Goal: Transaction & Acquisition: Purchase product/service

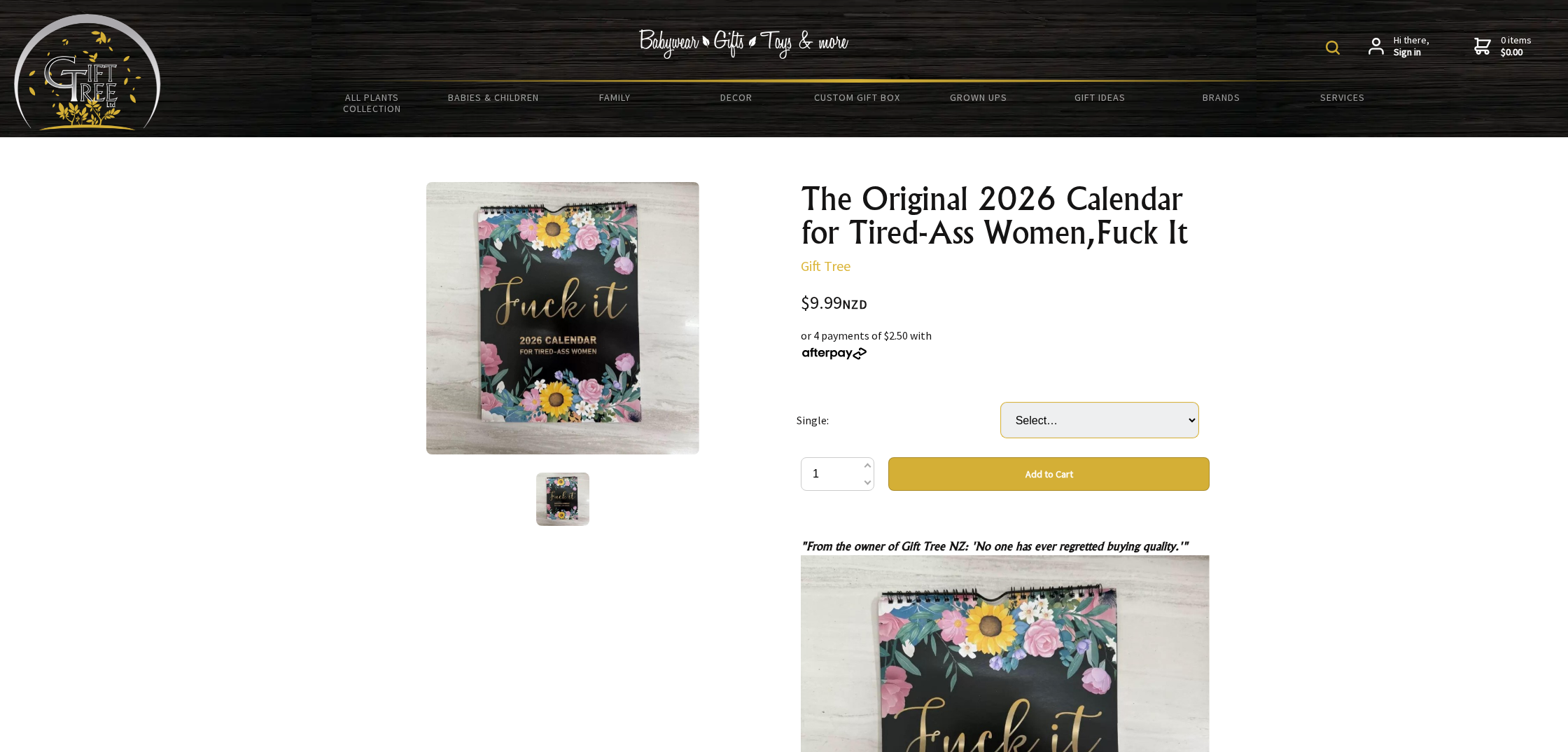
select select "Fuck it "For Tired Ass Women" 2026 Version"
click at [1048, 470] on button "Add to Cart" at bounding box center [1049, 474] width 321 height 34
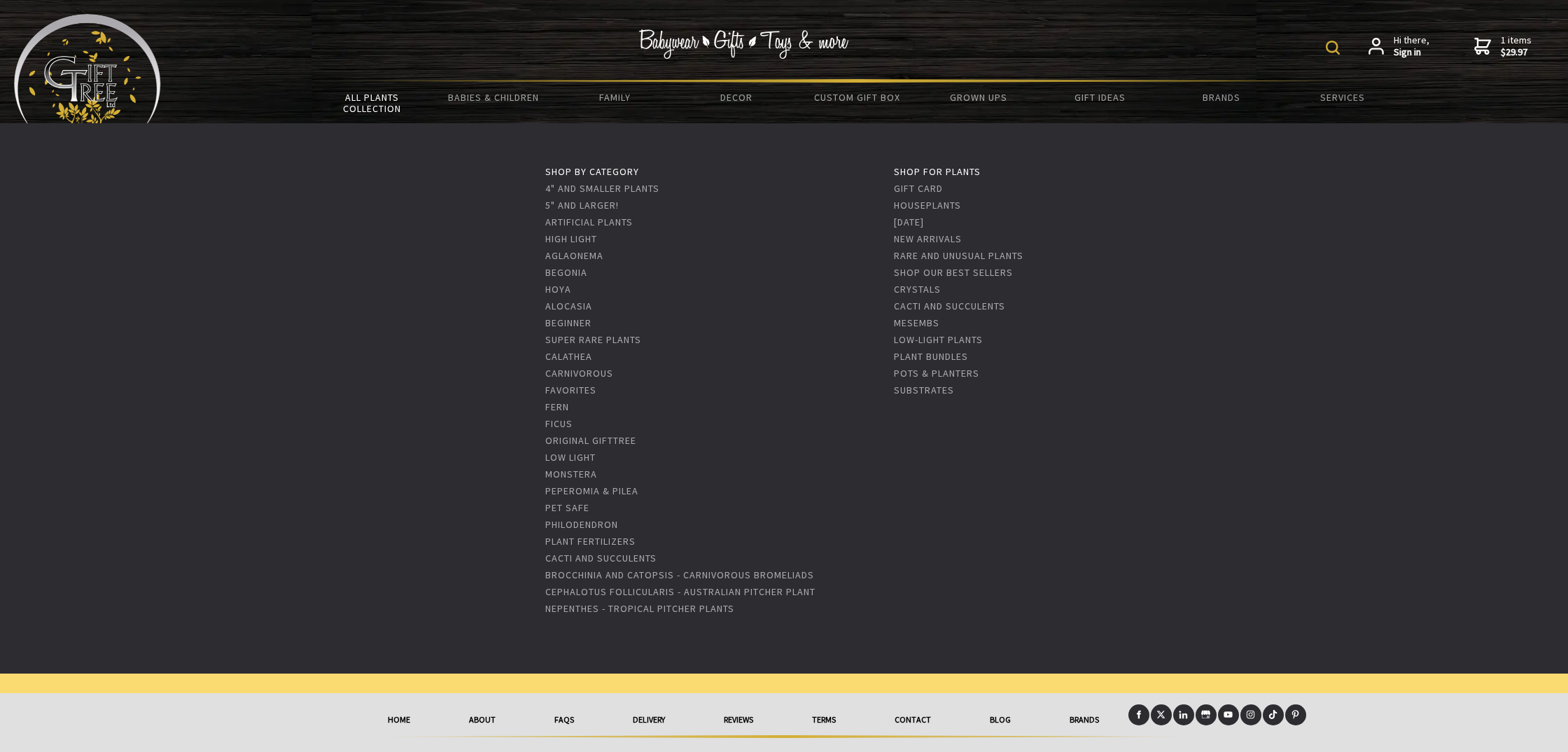
click at [384, 101] on link "All Plants Collection" at bounding box center [372, 103] width 121 height 41
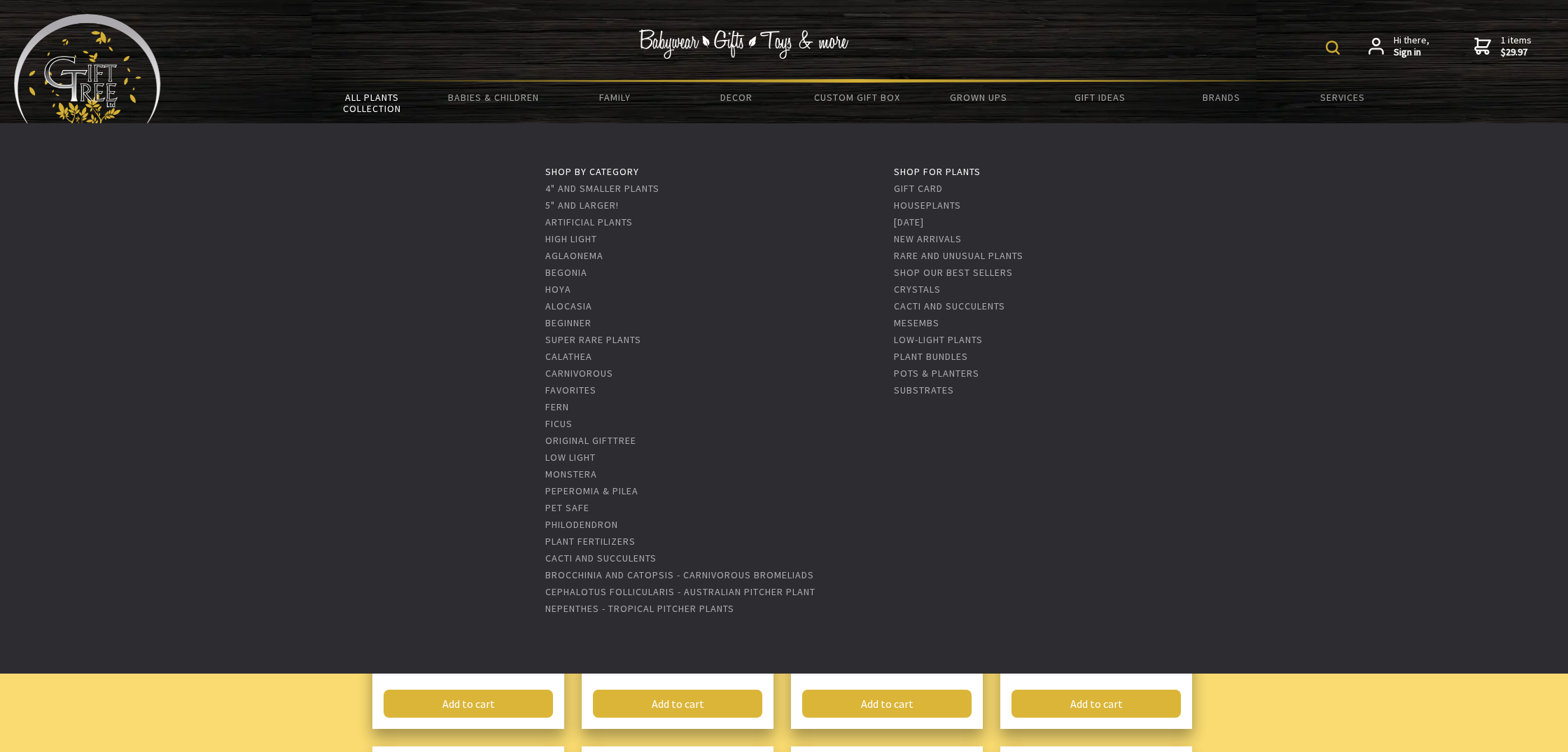
click at [386, 93] on link "All Plants Collection" at bounding box center [372, 103] width 121 height 41
click at [924, 207] on link "Houseplants" at bounding box center [927, 205] width 67 height 12
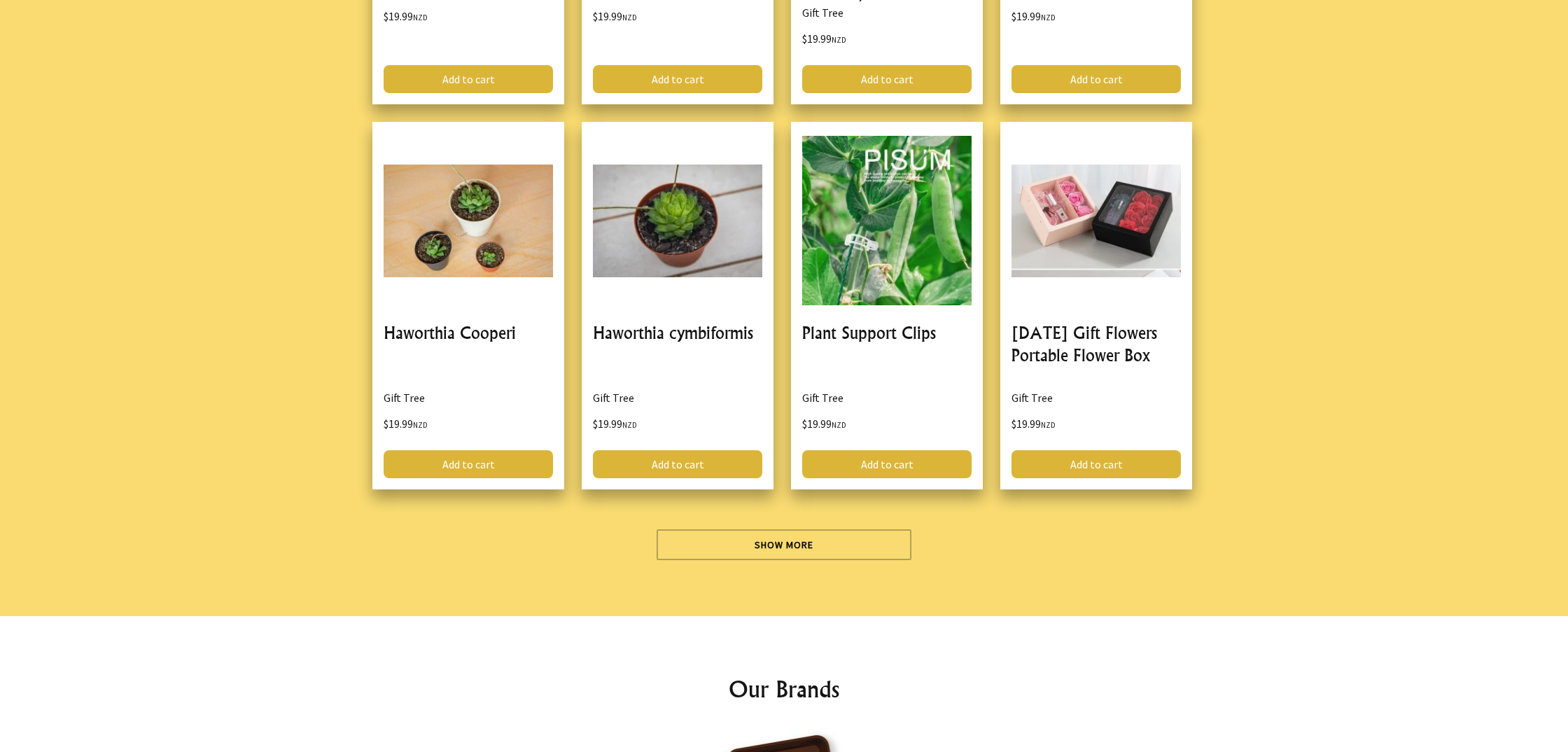
scroll to position [3808, 0]
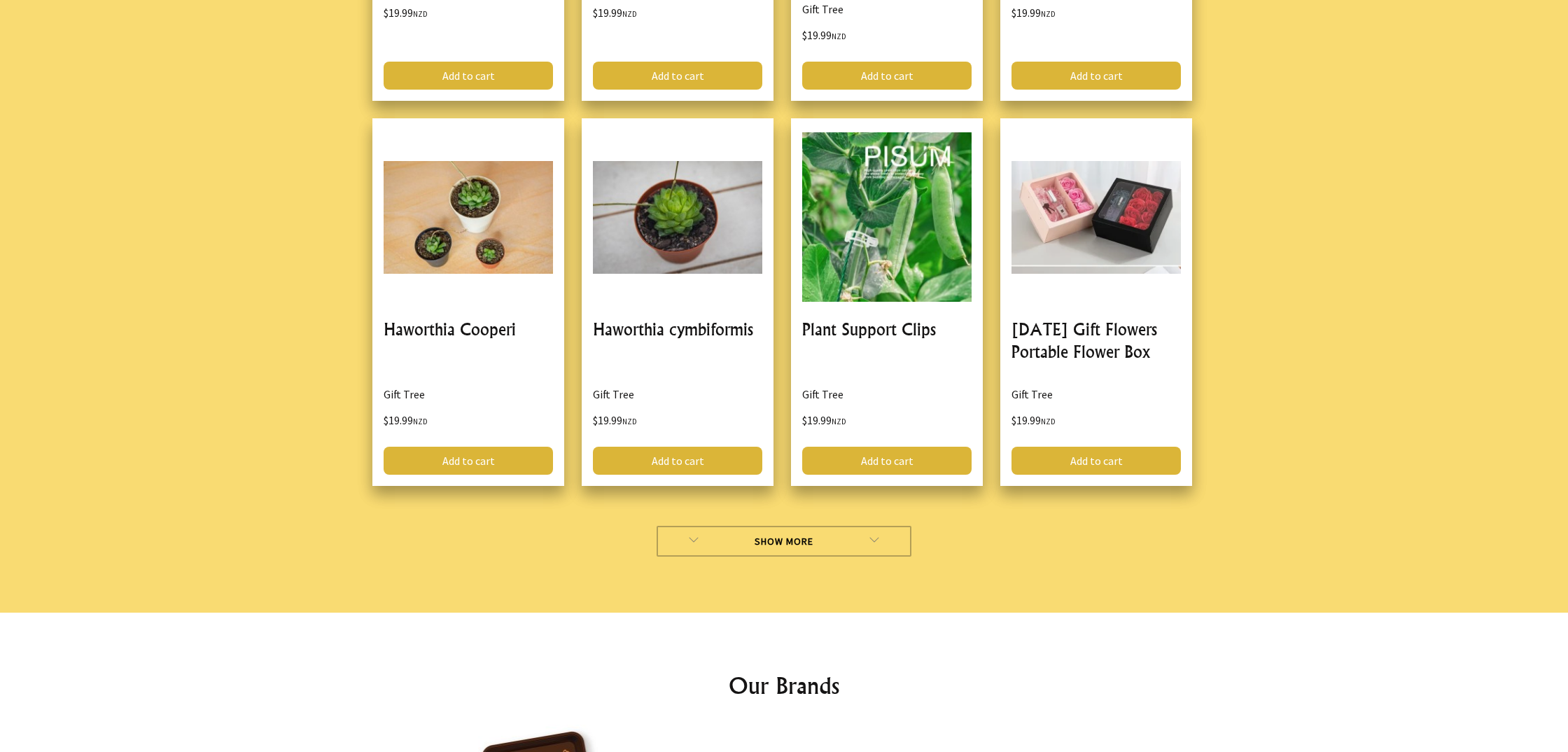
click at [777, 526] on link "Show More" at bounding box center [784, 541] width 256 height 31
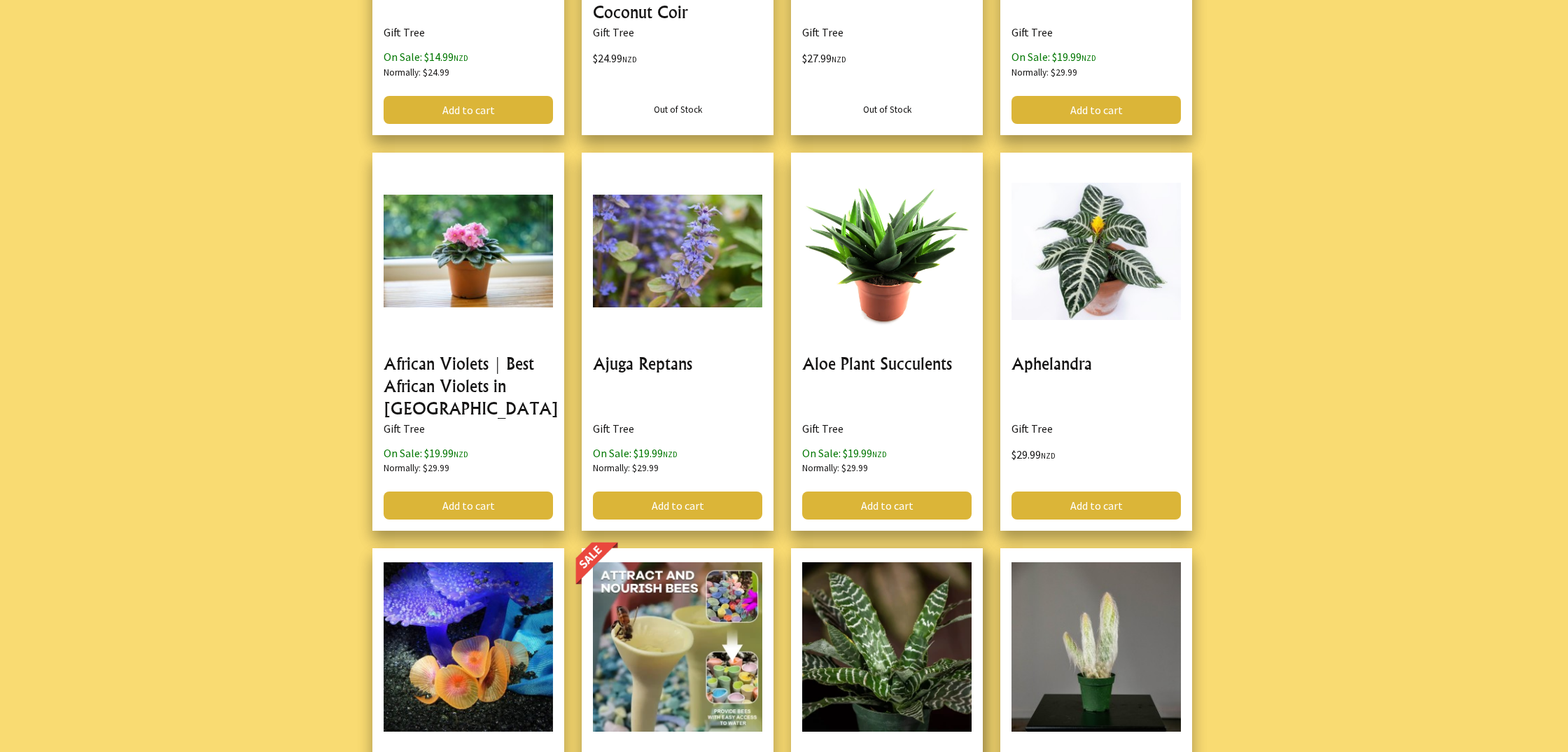
scroll to position [6921, 0]
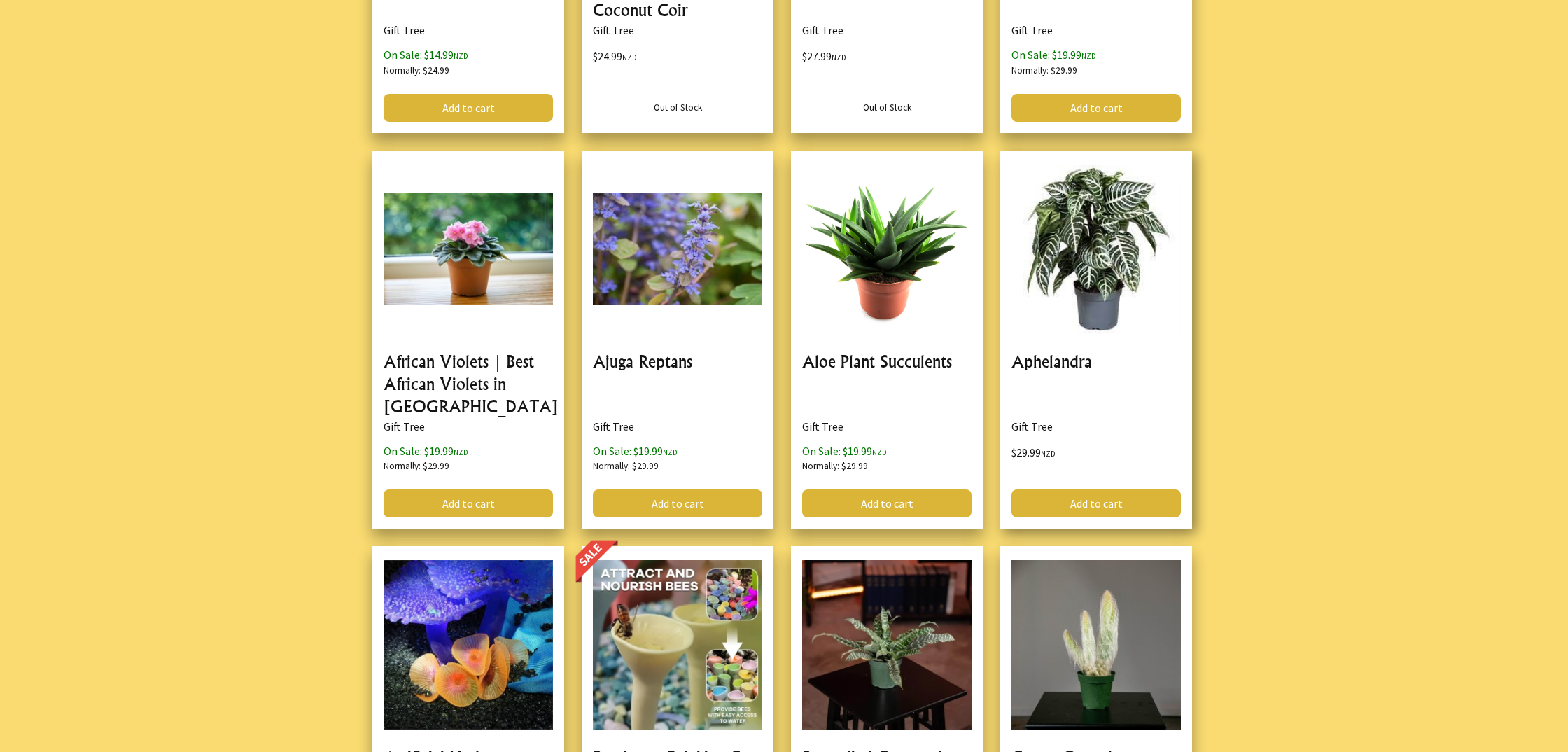
click at [1081, 245] on link at bounding box center [1096, 339] width 192 height 378
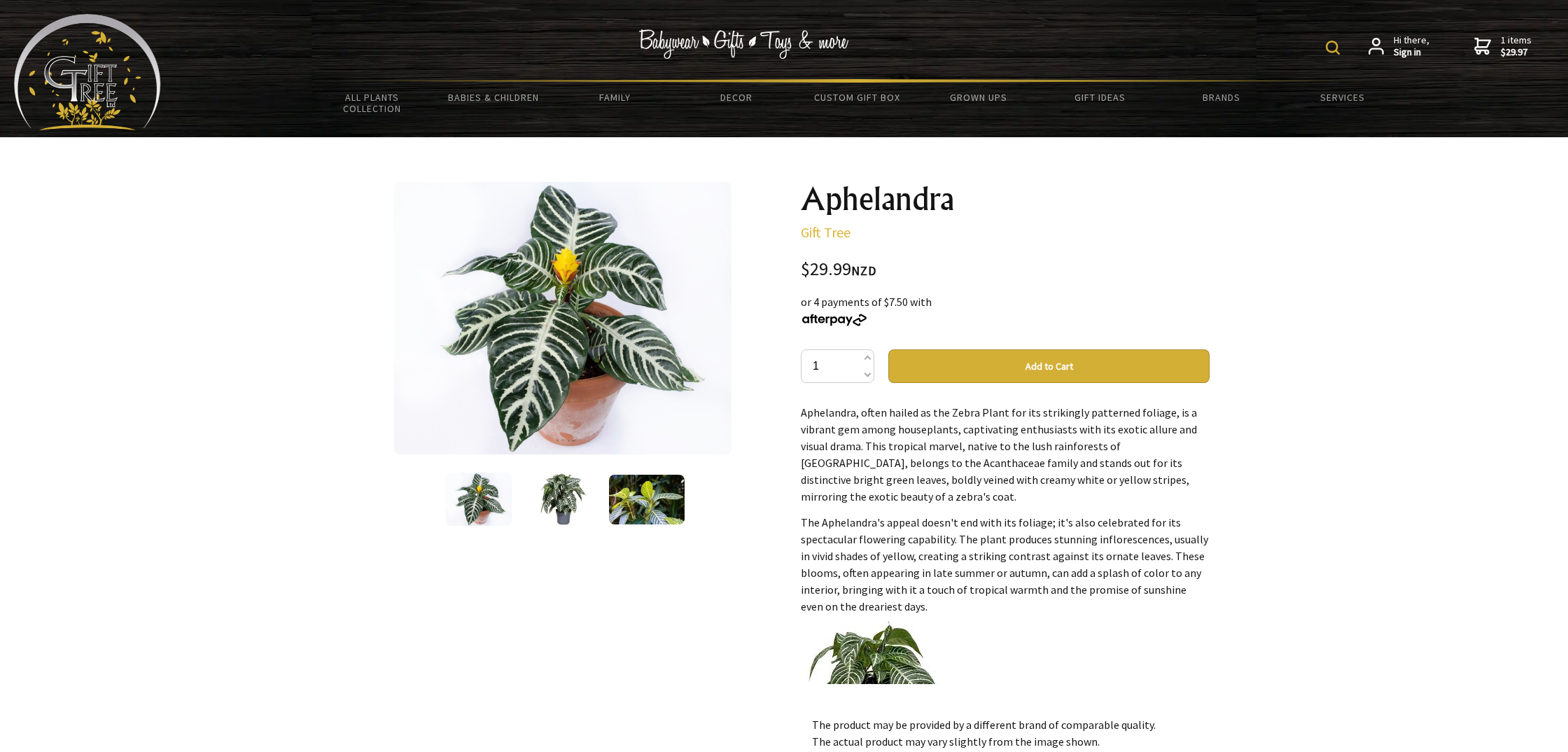
click at [570, 498] on img at bounding box center [563, 499] width 53 height 53
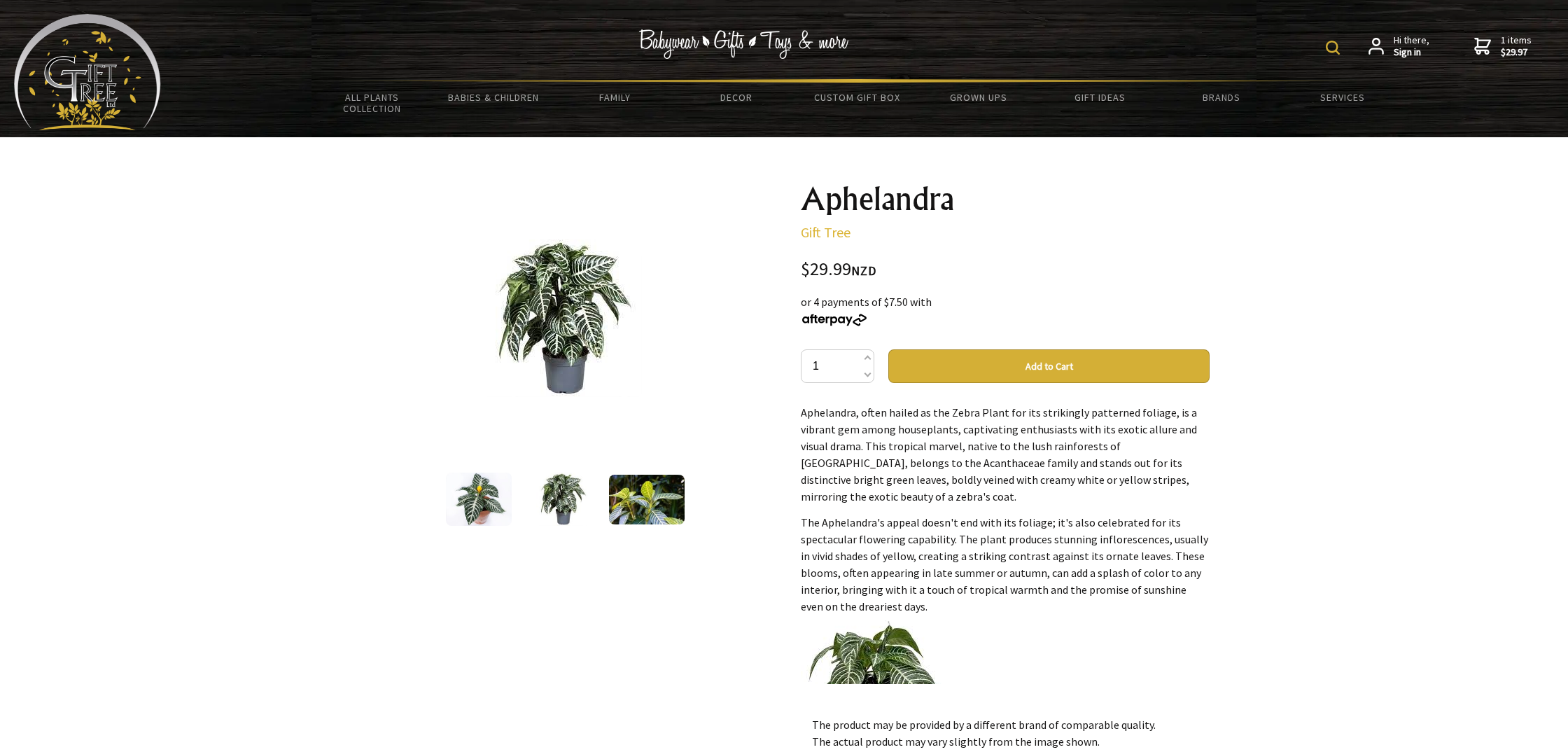
click at [664, 497] on img at bounding box center [647, 499] width 76 height 50
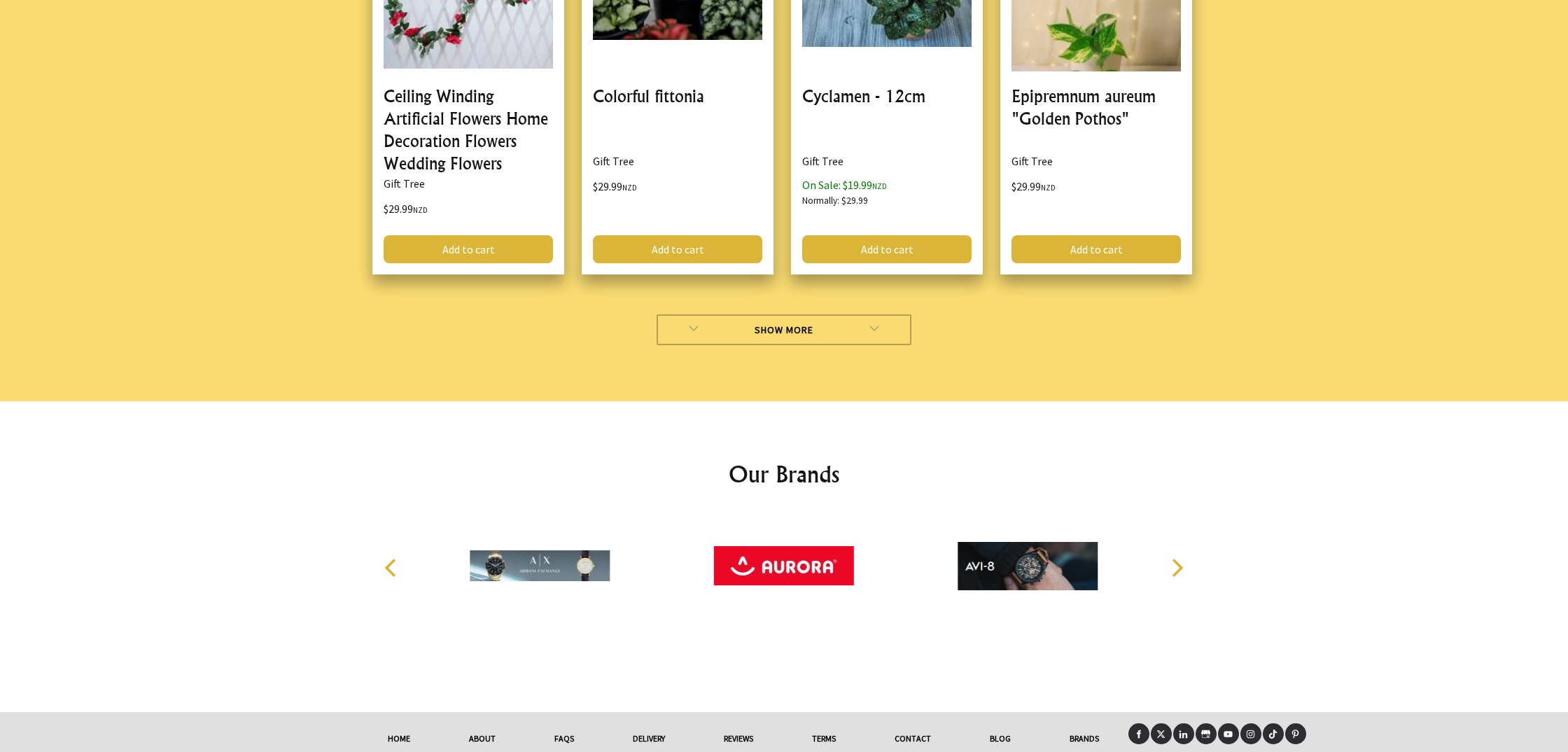
scroll to position [7975, 0]
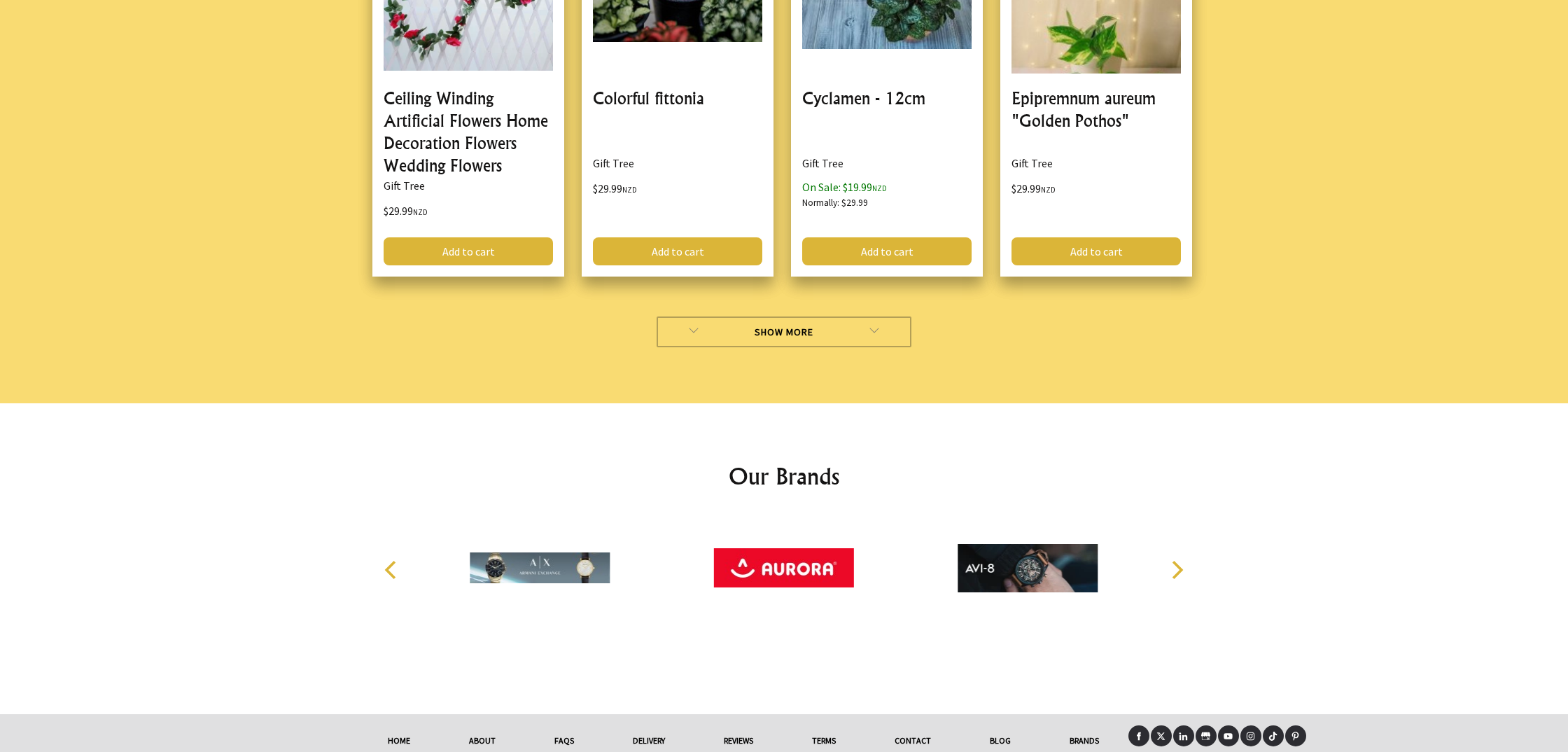
click at [782, 316] on link "Show More" at bounding box center [784, 331] width 256 height 31
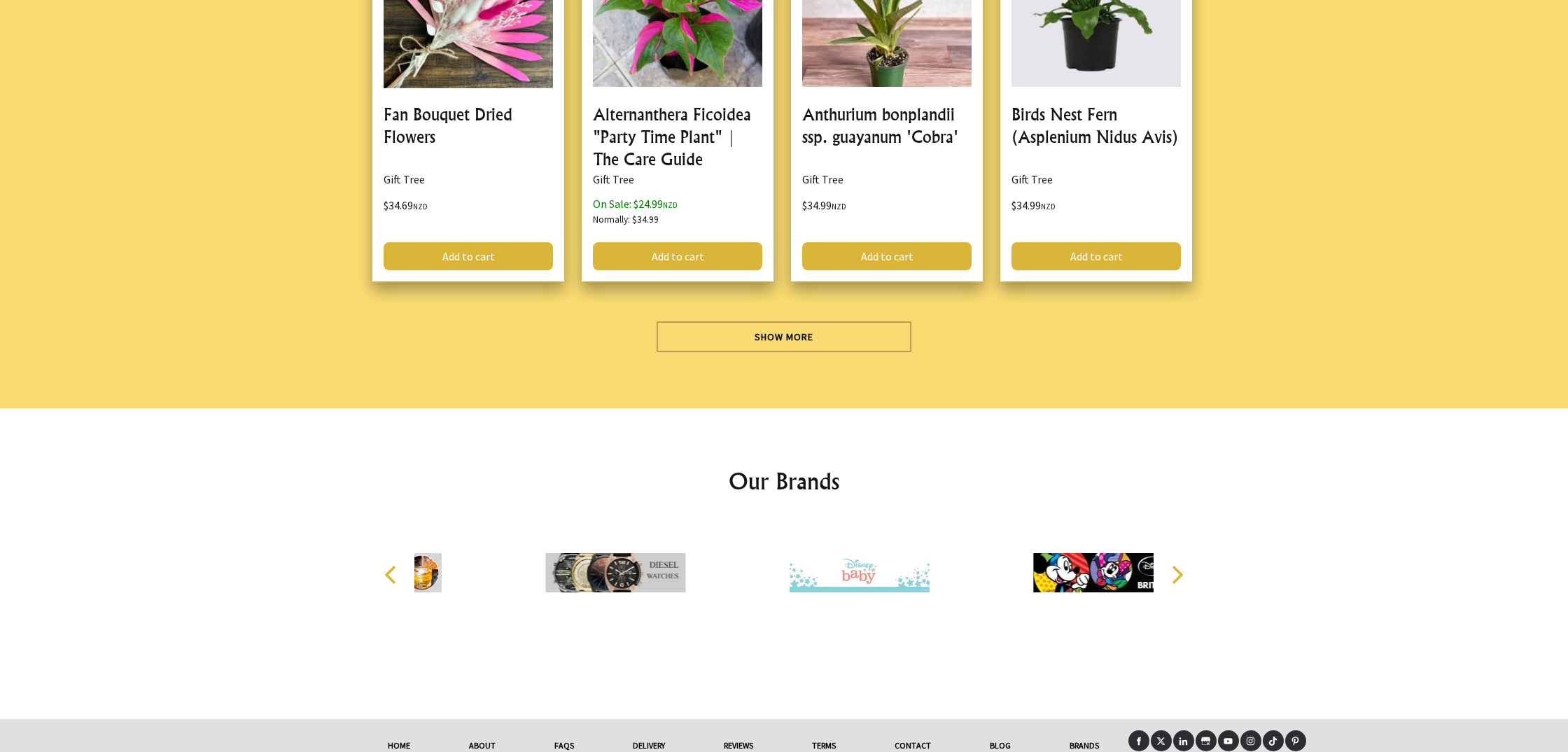
scroll to position [11916, 0]
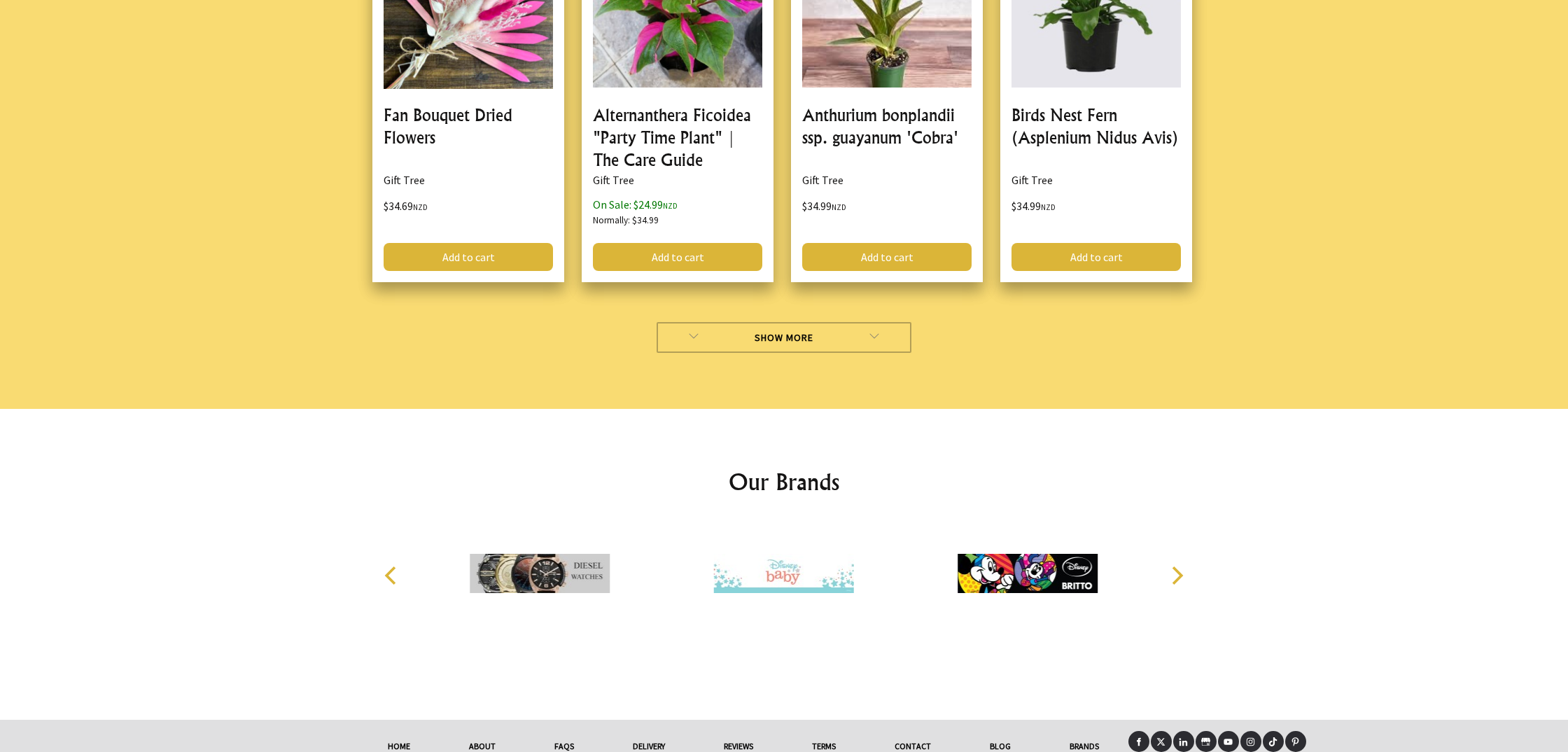
click at [781, 322] on link "Show More" at bounding box center [784, 337] width 256 height 31
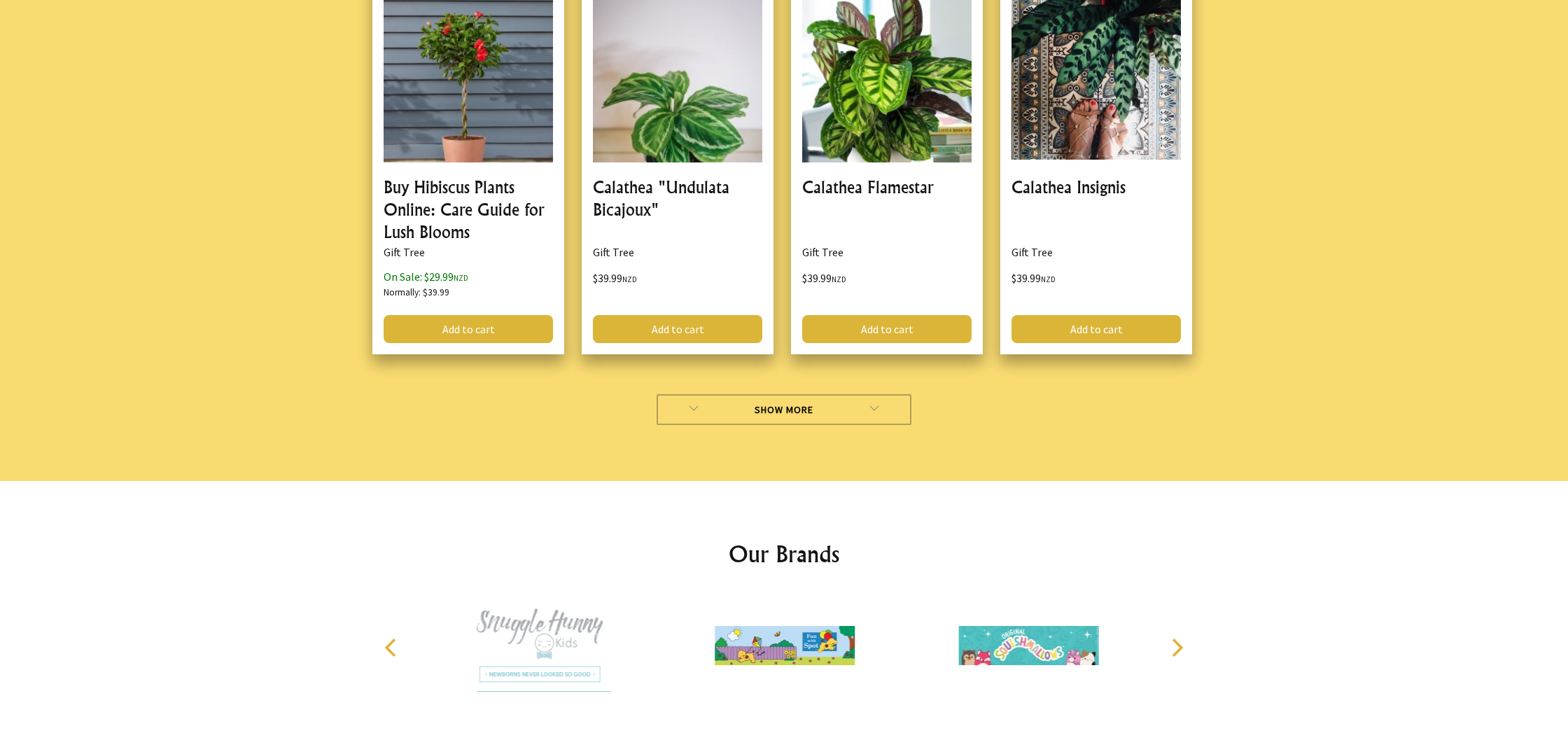
scroll to position [15749, 0]
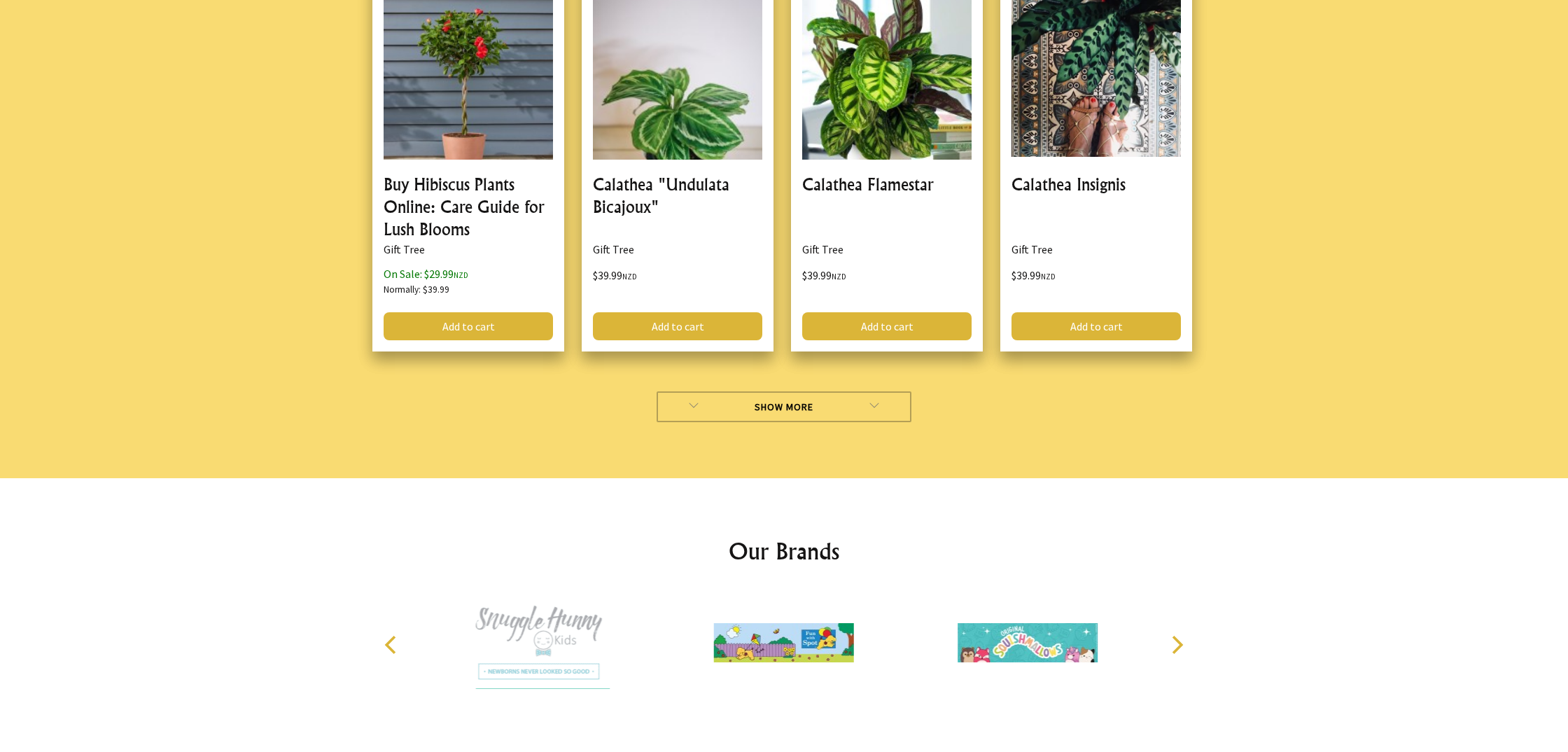
click at [777, 392] on link "Show More" at bounding box center [784, 407] width 256 height 31
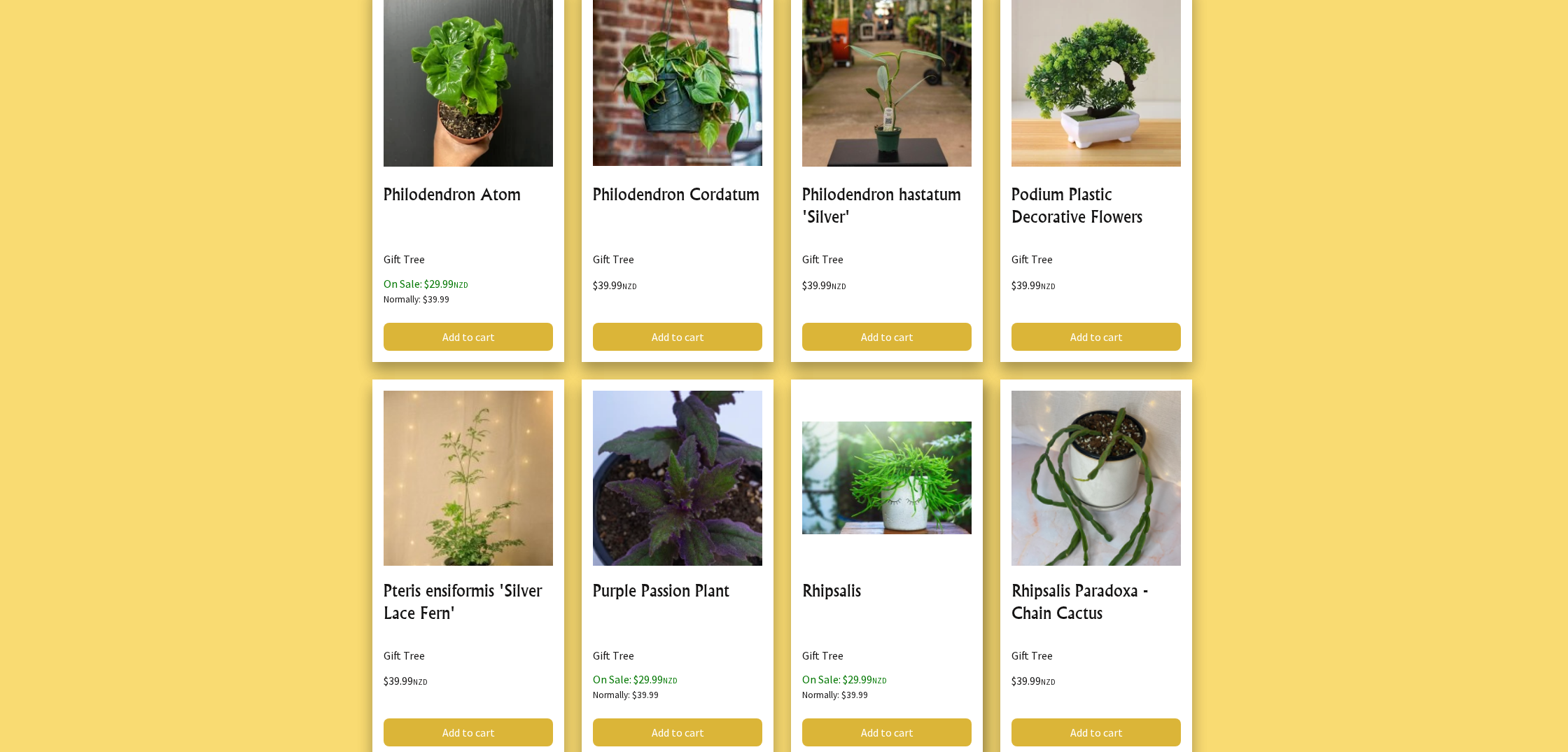
scroll to position [18850, 0]
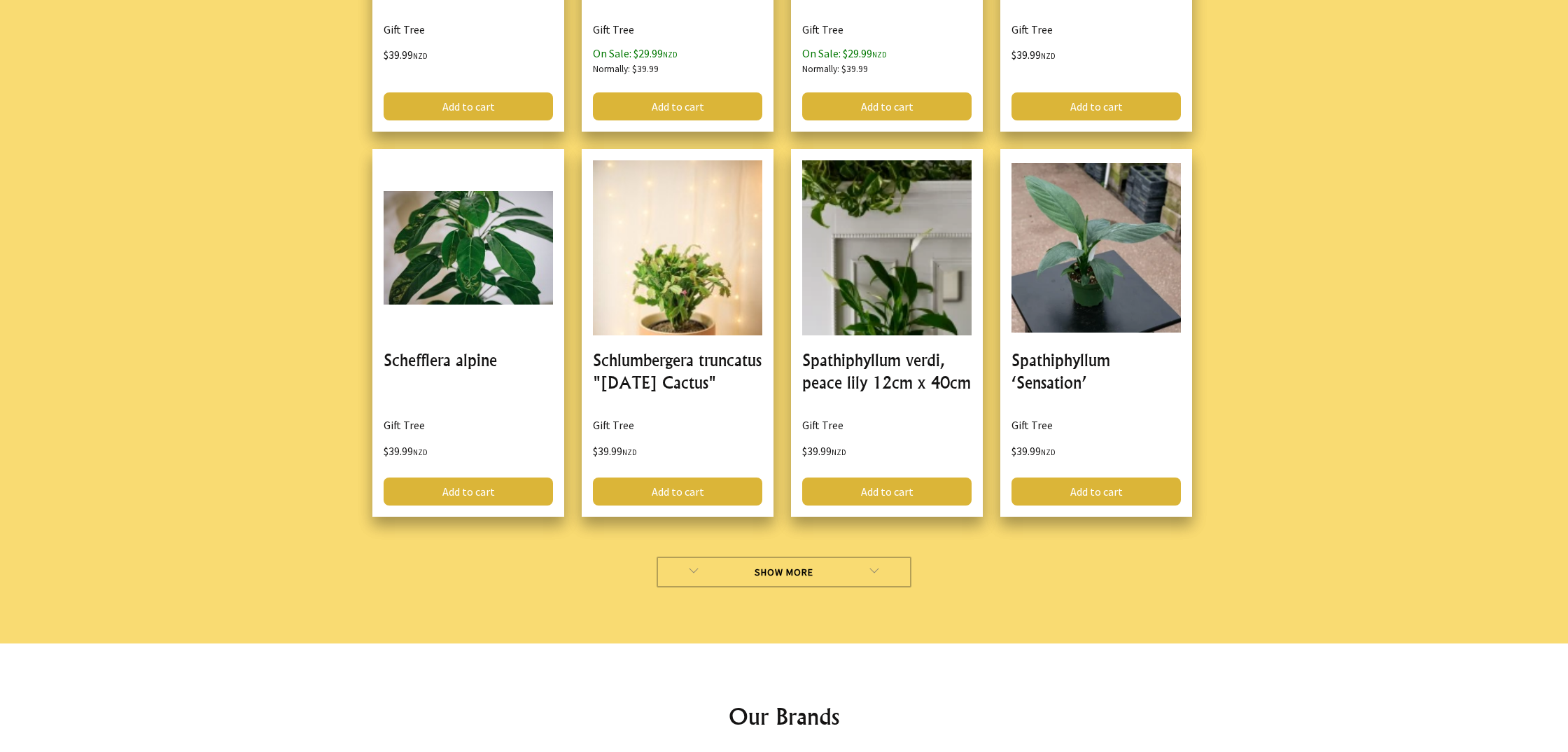
click at [810, 557] on link "Show More" at bounding box center [784, 572] width 256 height 31
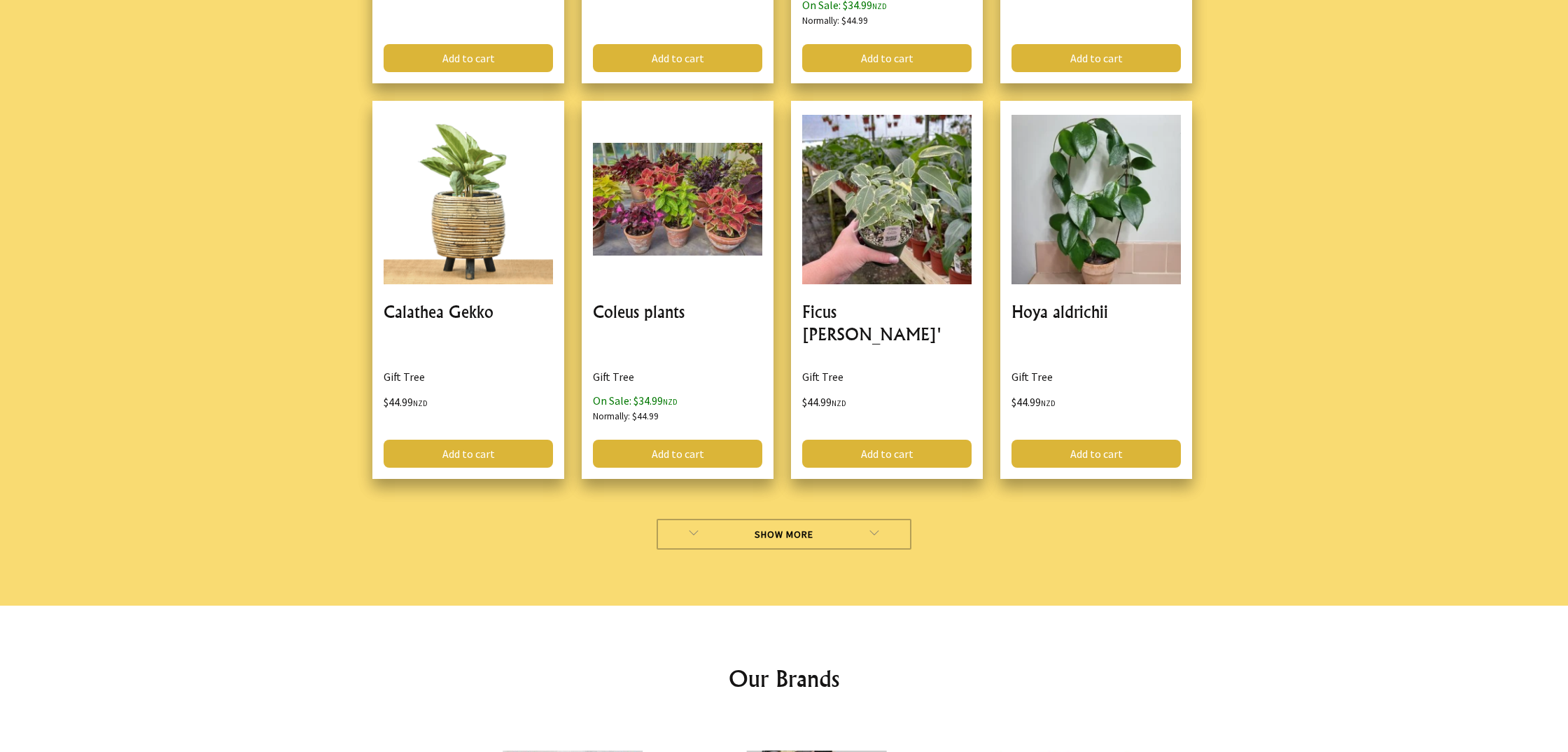
scroll to position [23517, 0]
click at [780, 518] on link "Show More" at bounding box center [784, 533] width 256 height 31
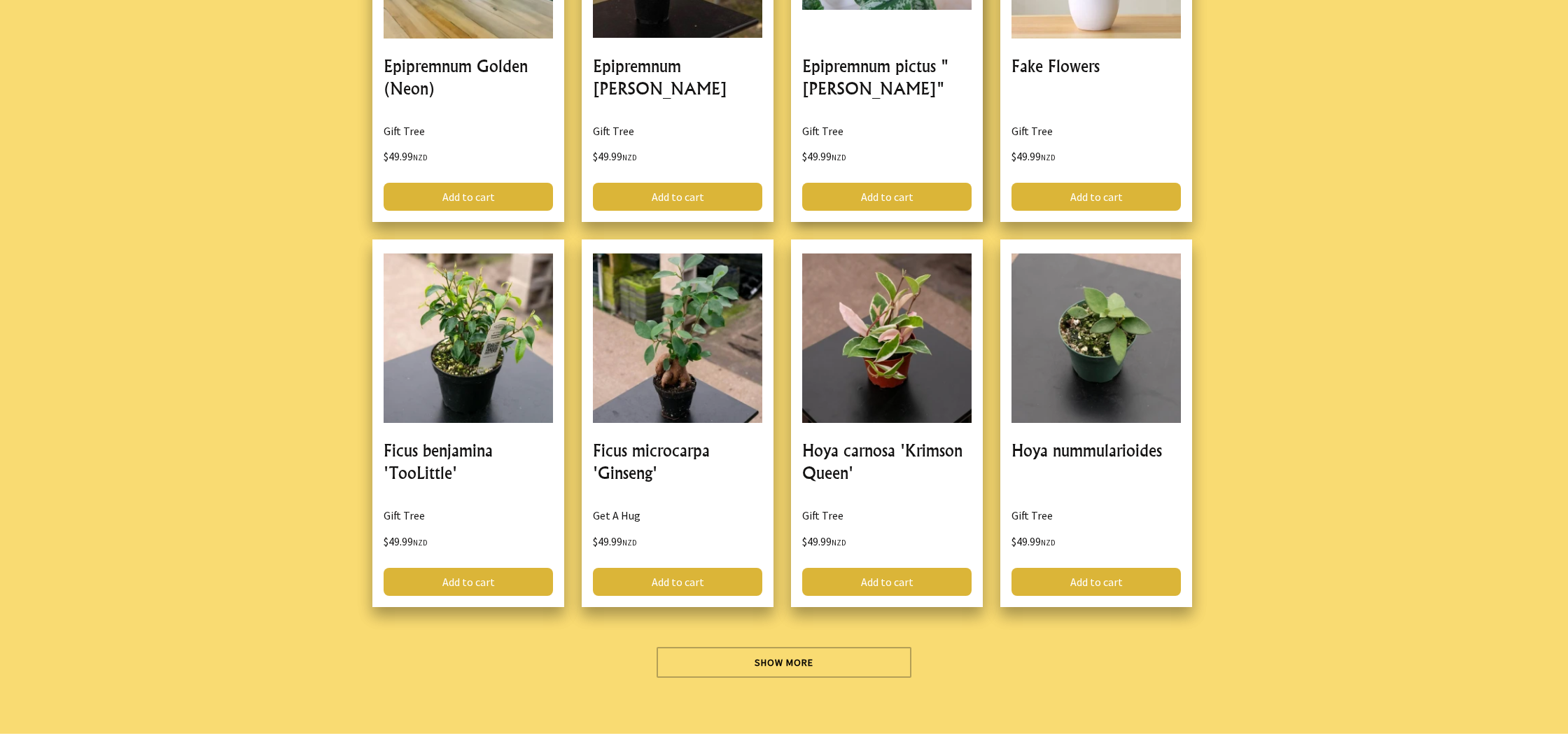
scroll to position [27305, 0]
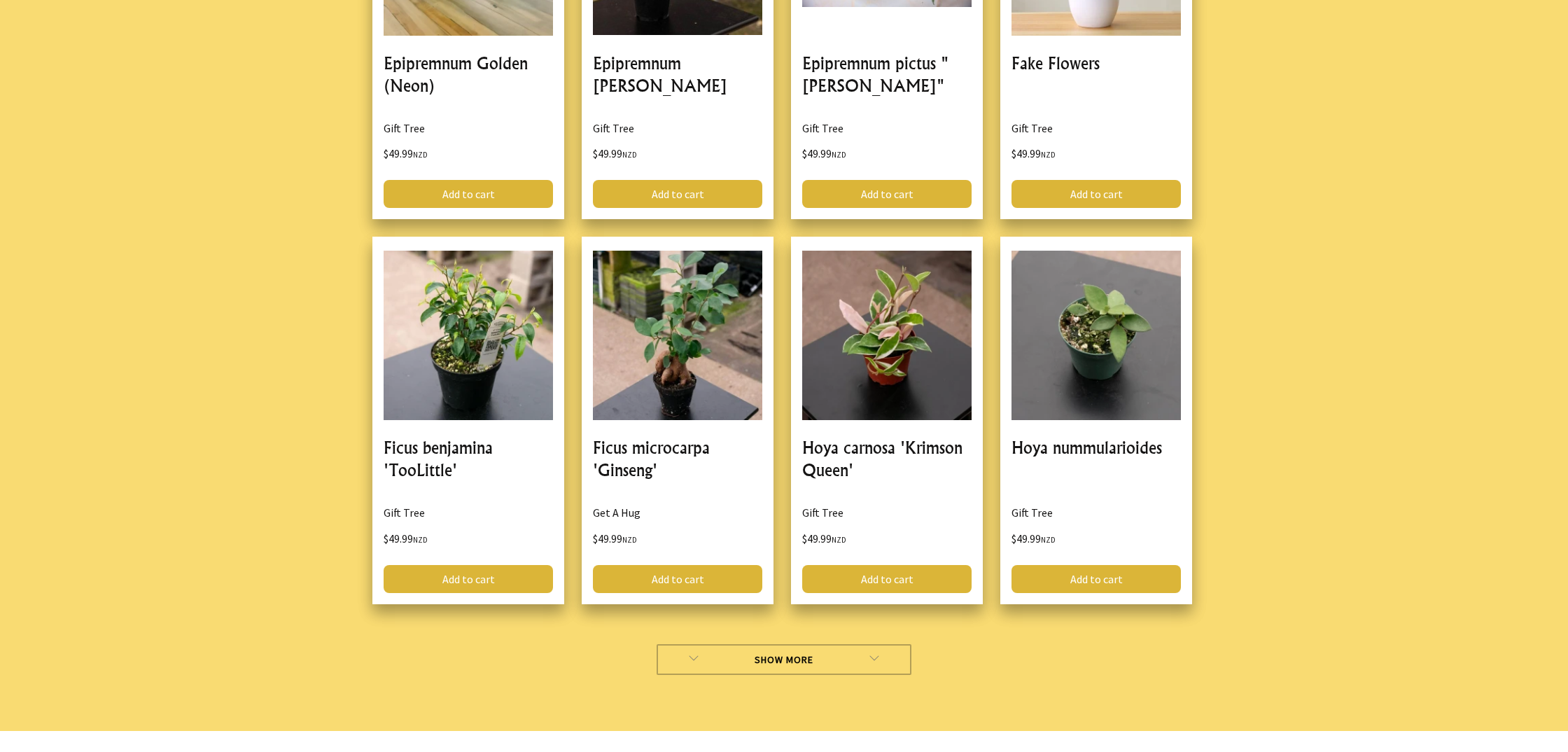
click at [788, 643] on link "Show More" at bounding box center [784, 659] width 256 height 31
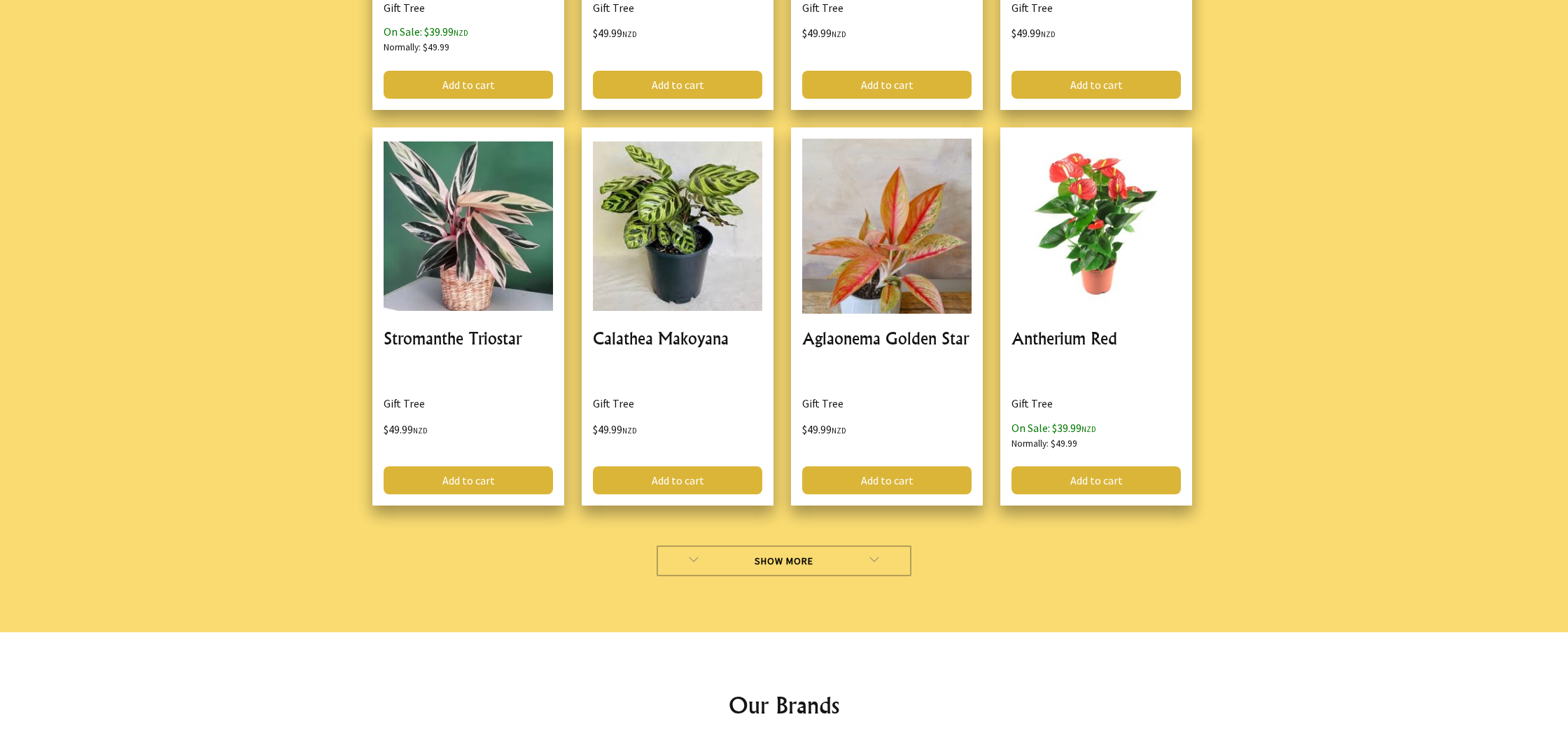
scroll to position [31351, 0]
click at [776, 544] on link "Show More" at bounding box center [784, 560] width 256 height 31
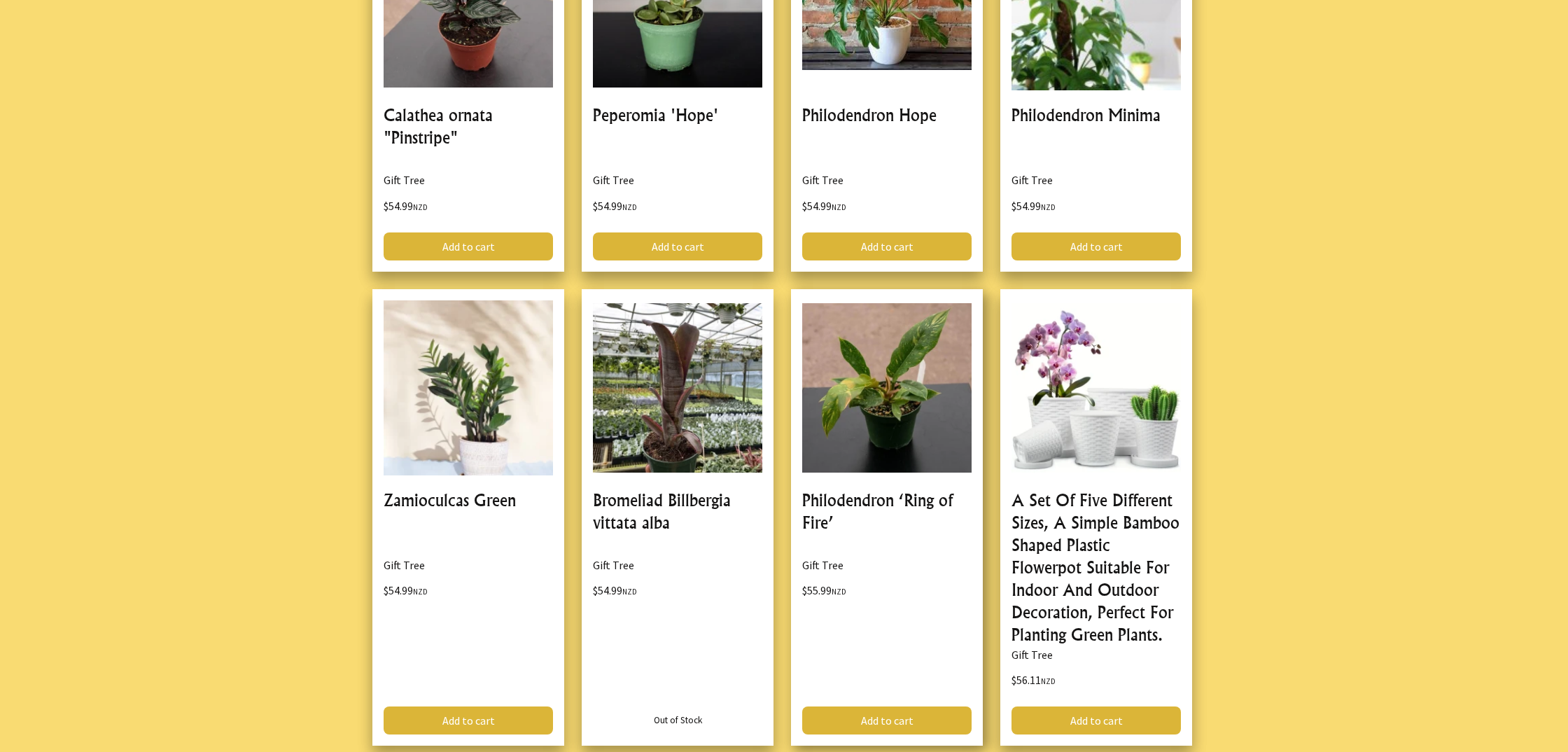
scroll to position [34697, 0]
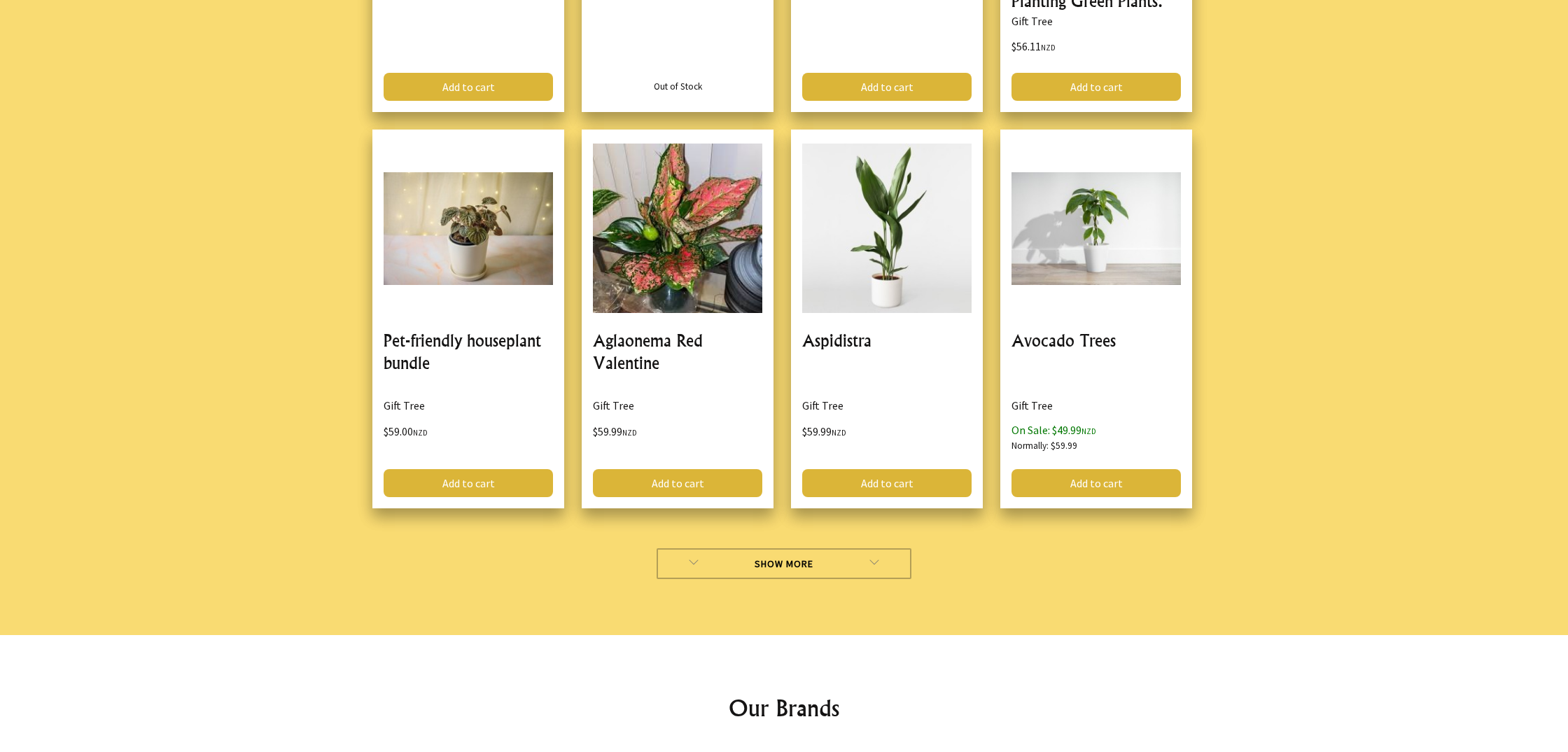
click at [792, 548] on link "Show More" at bounding box center [784, 563] width 256 height 31
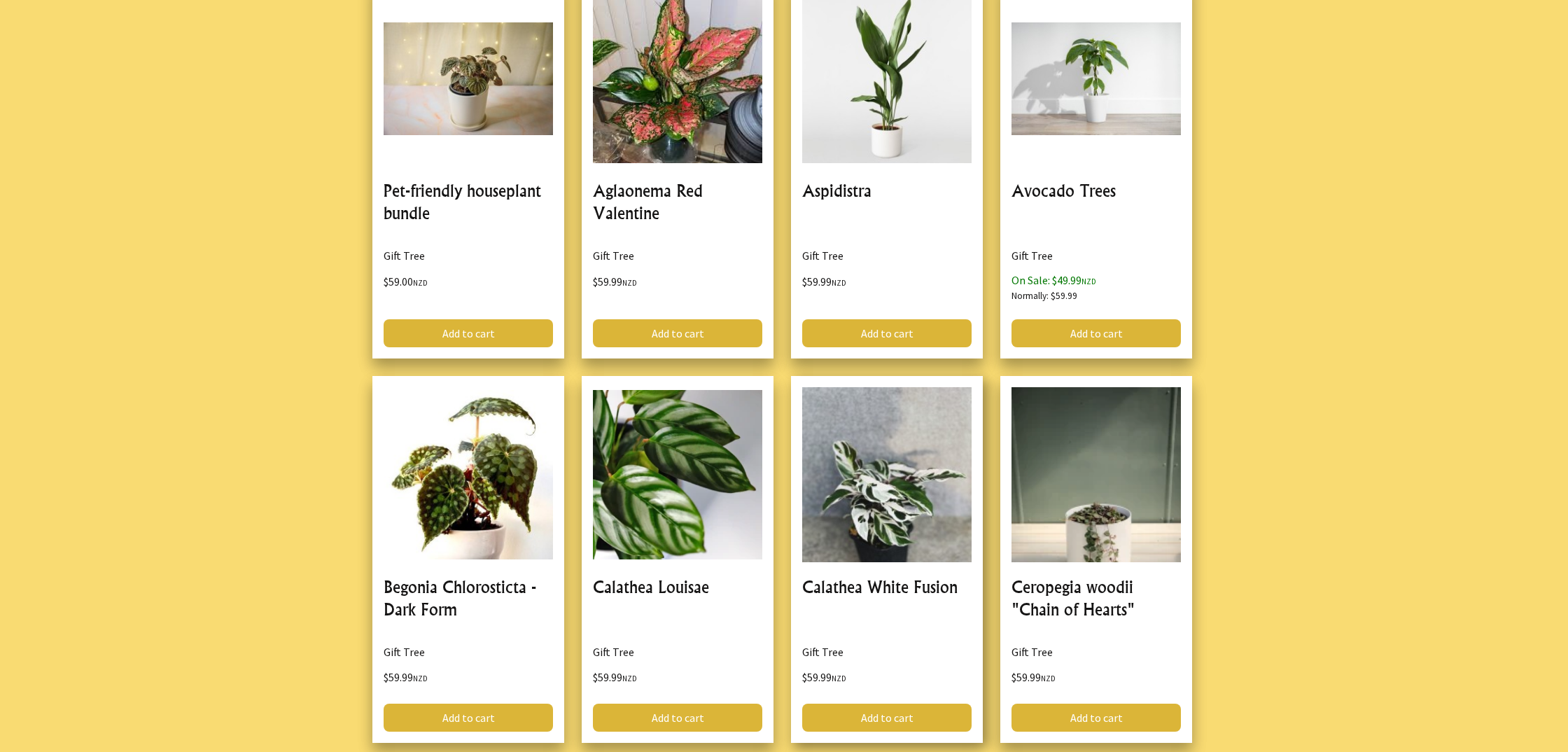
scroll to position [35479, 0]
click at [919, 376] on link at bounding box center [886, 559] width 192 height 367
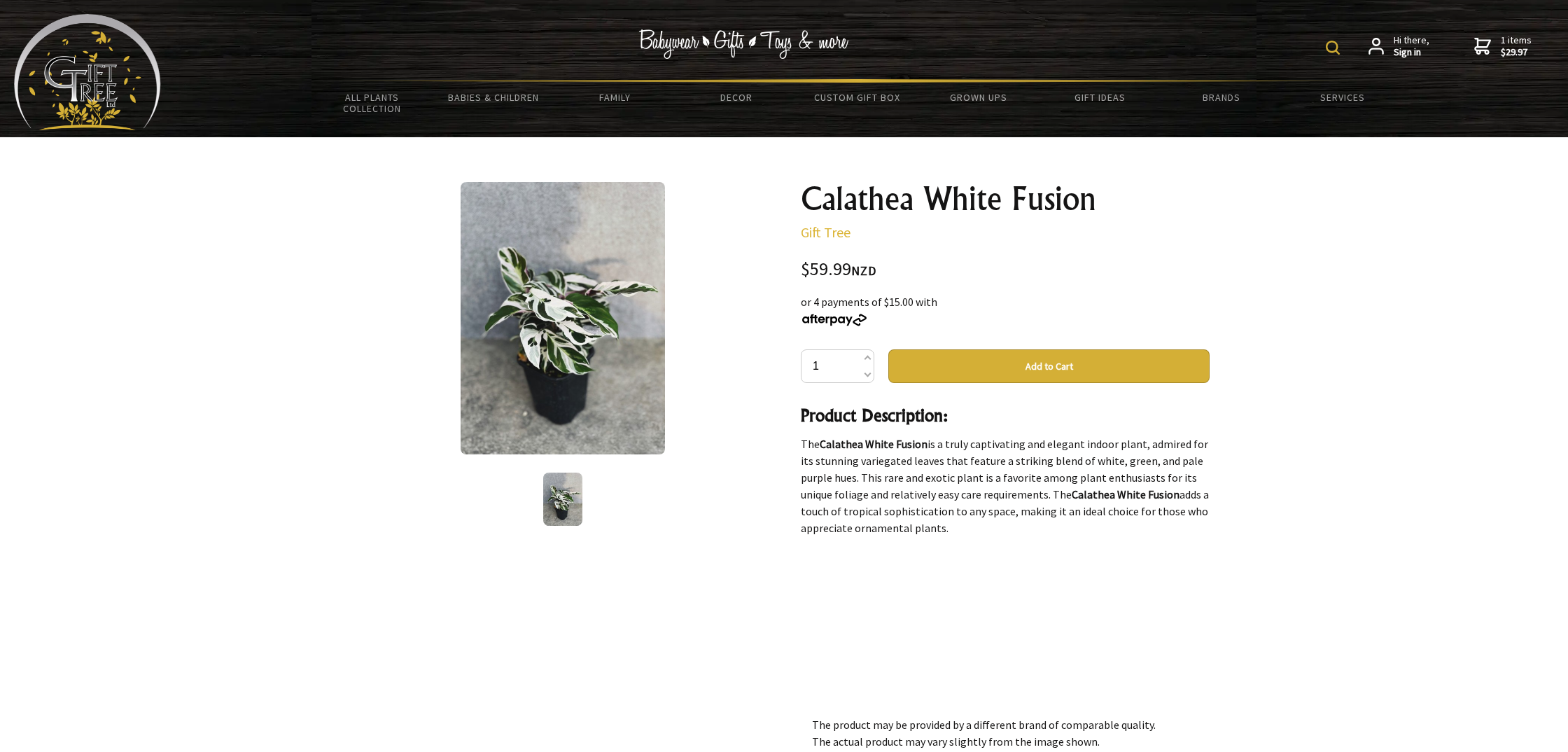
click at [591, 400] on img at bounding box center [563, 318] width 205 height 273
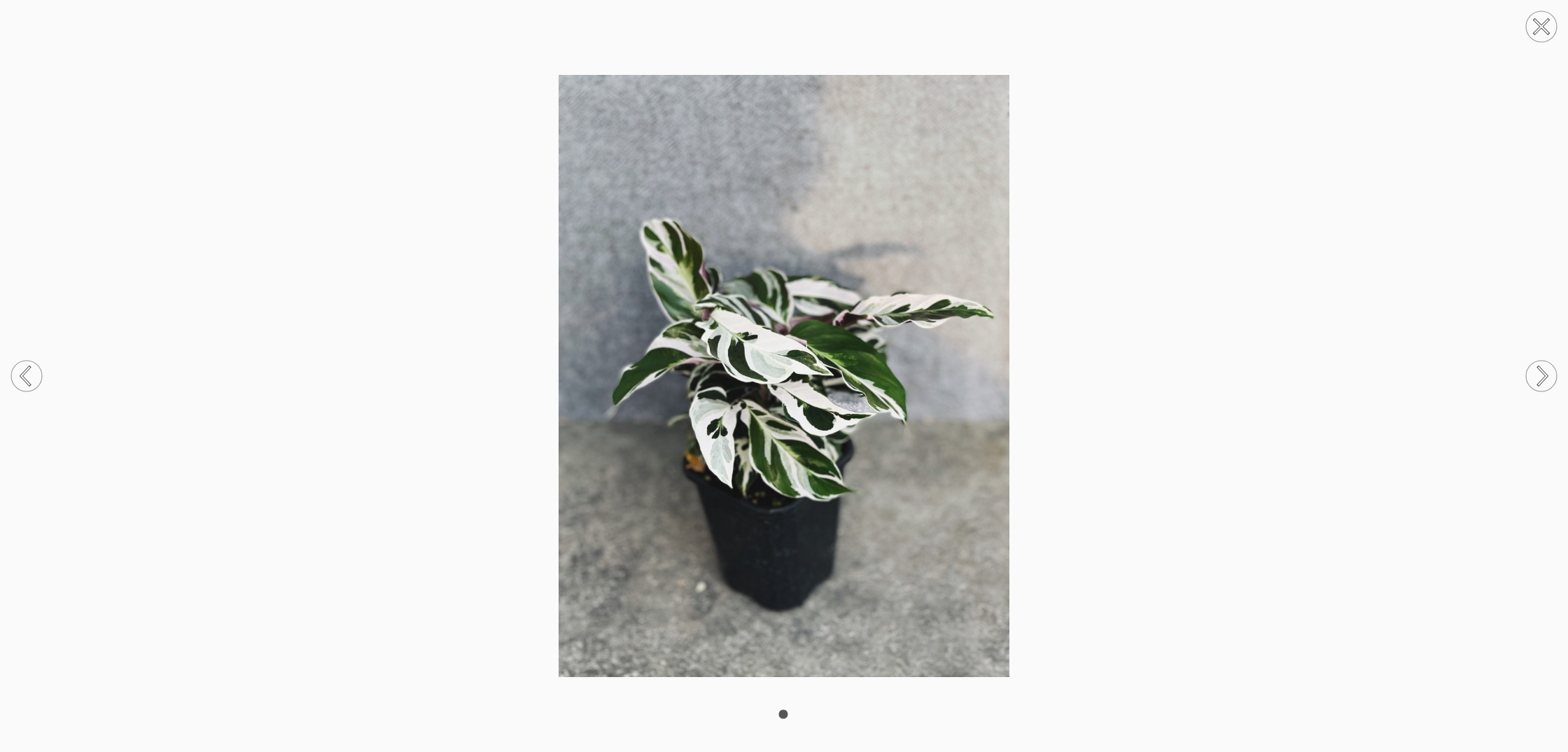
click at [1172, 410] on img at bounding box center [784, 375] width 1568 height 601
click at [1544, 28] on icon at bounding box center [1543, 27] width 13 height 13
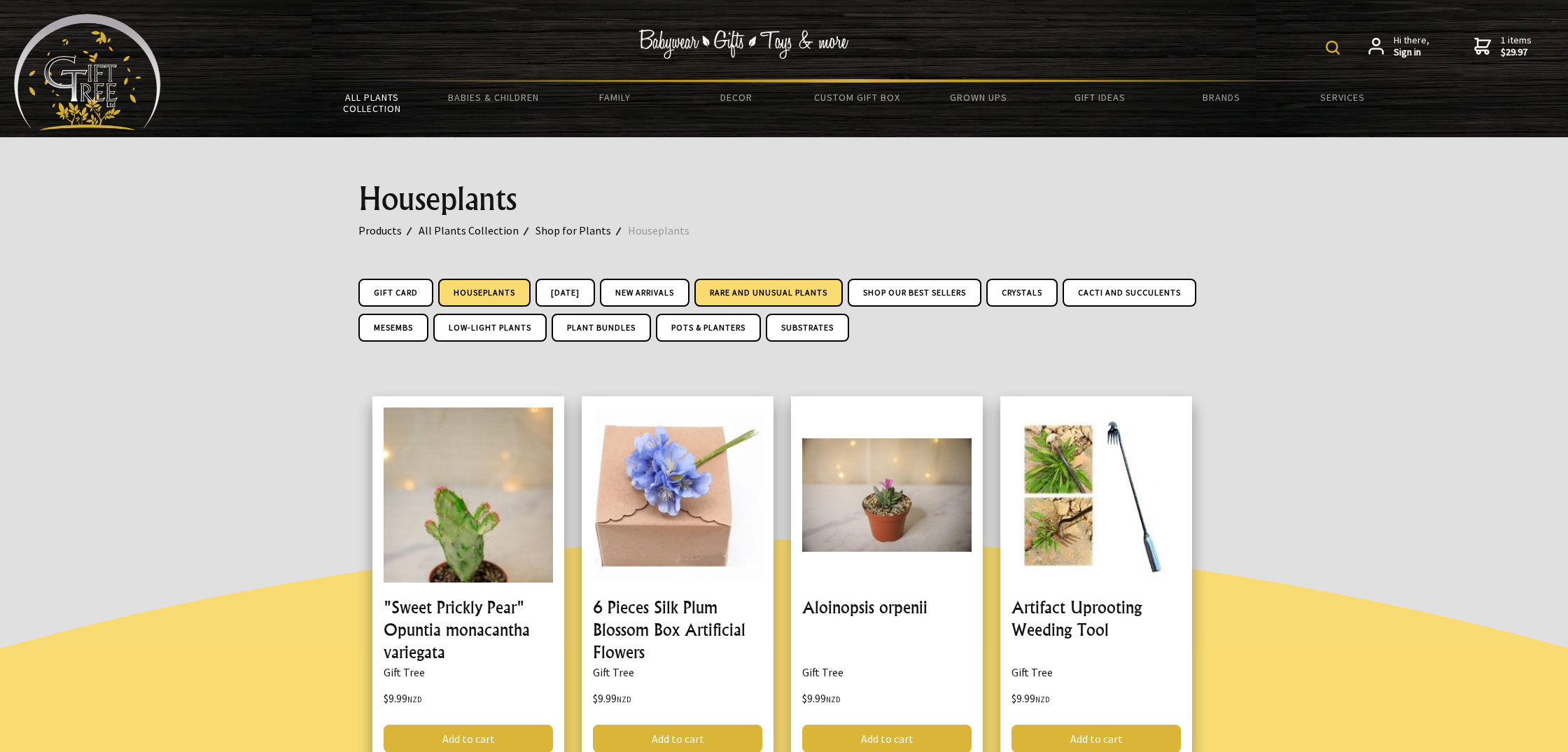
click at [843, 292] on link "Rare and Unusual Plants" at bounding box center [768, 292] width 148 height 28
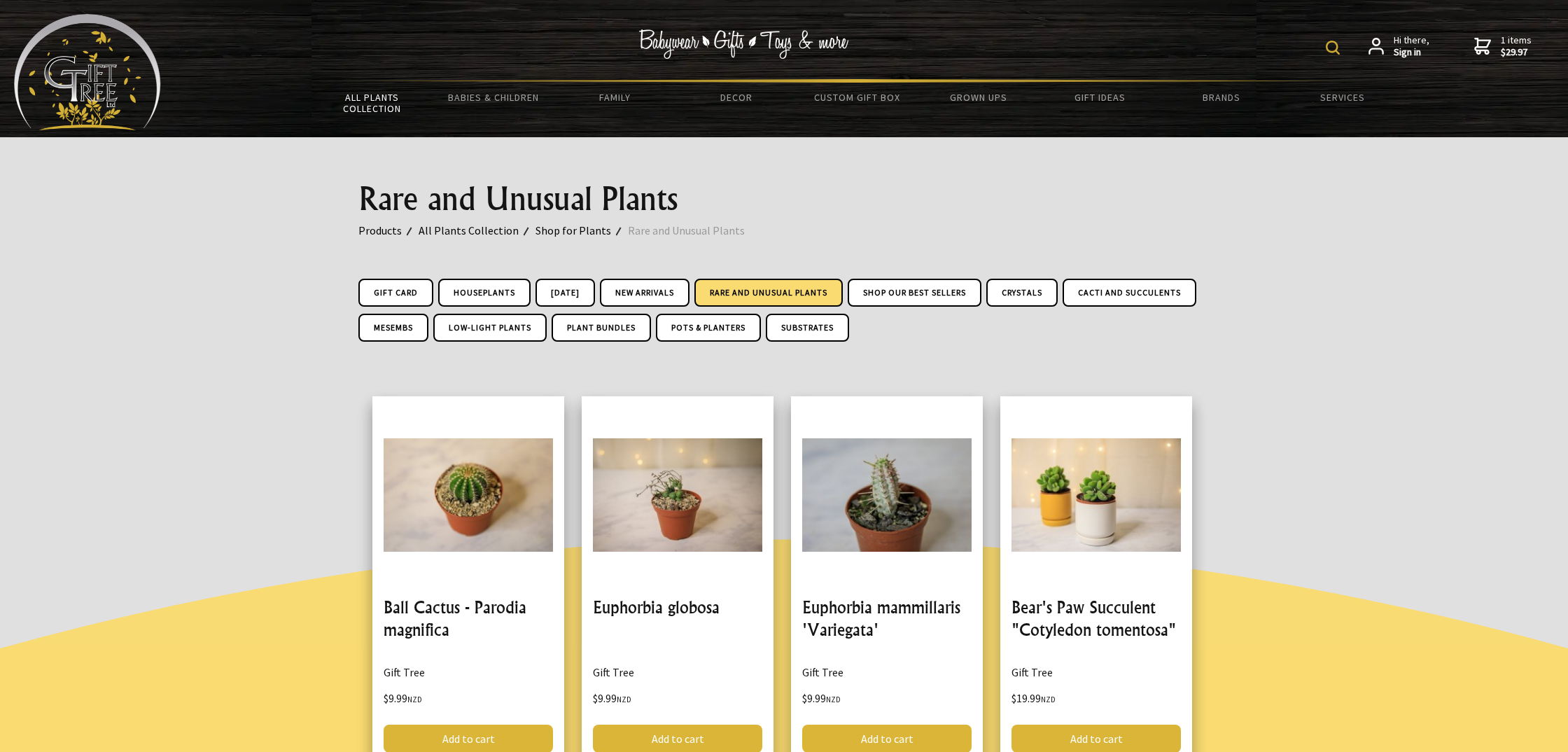
click at [1336, 50] on img at bounding box center [1333, 47] width 14 height 14
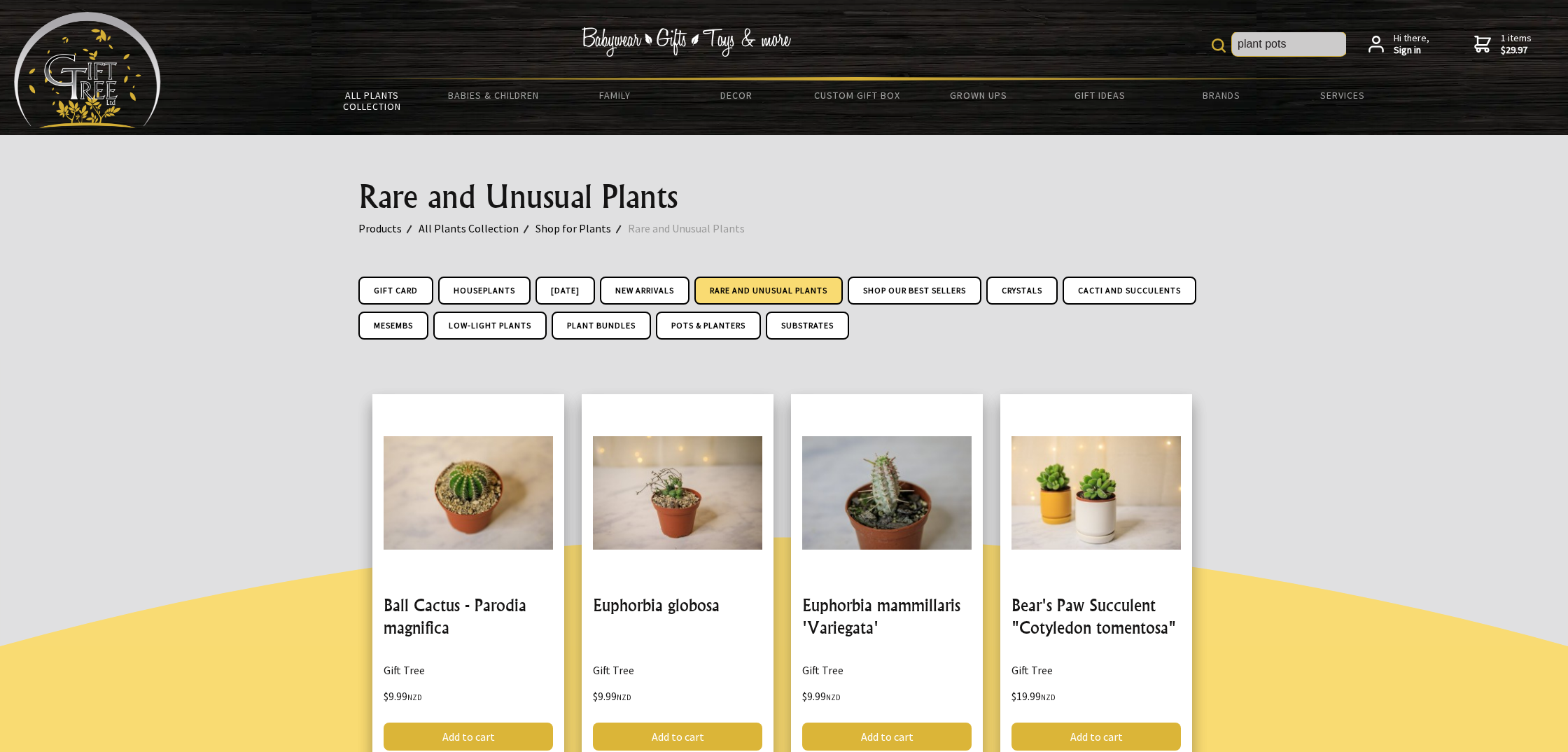
type input "plant pots"
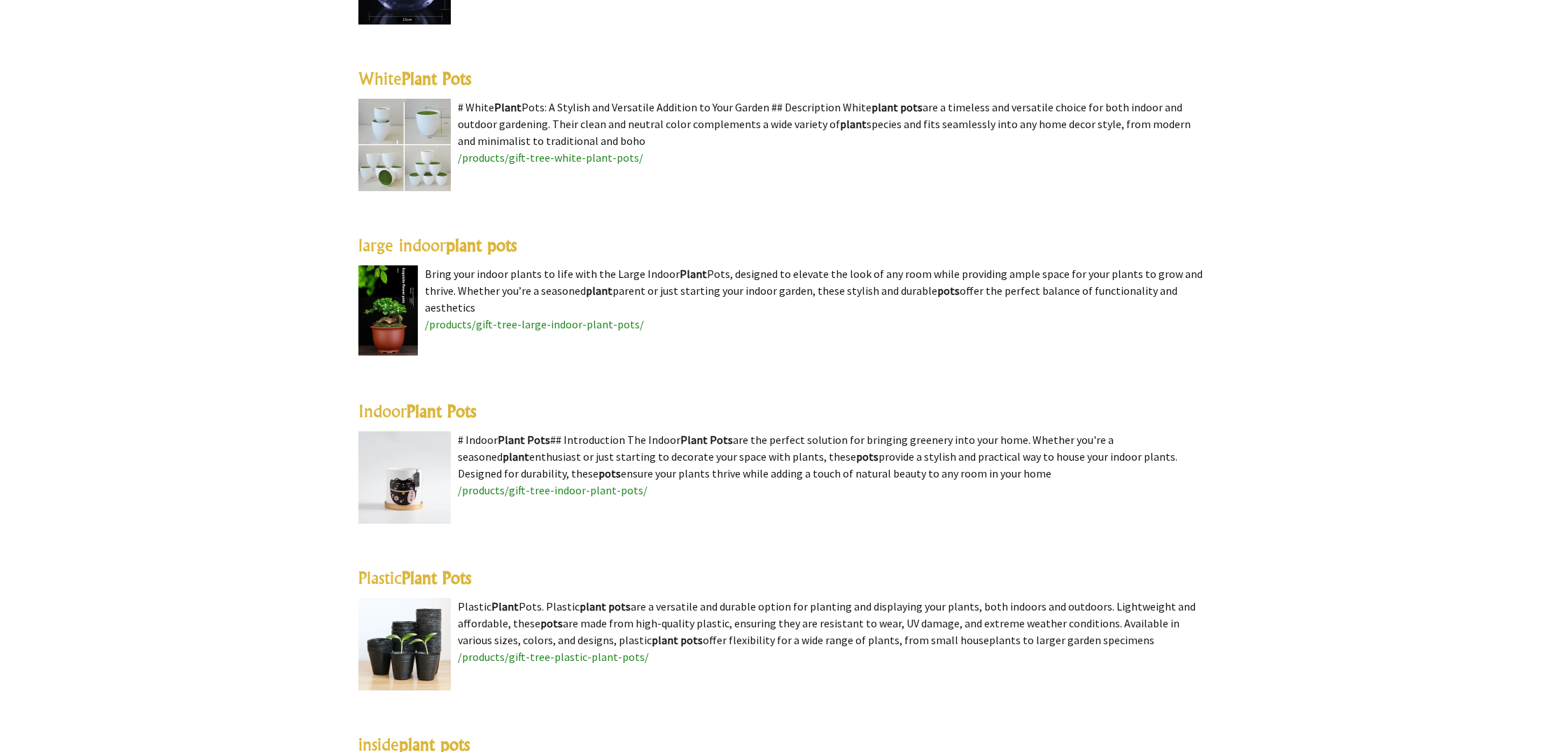
scroll to position [1369, 0]
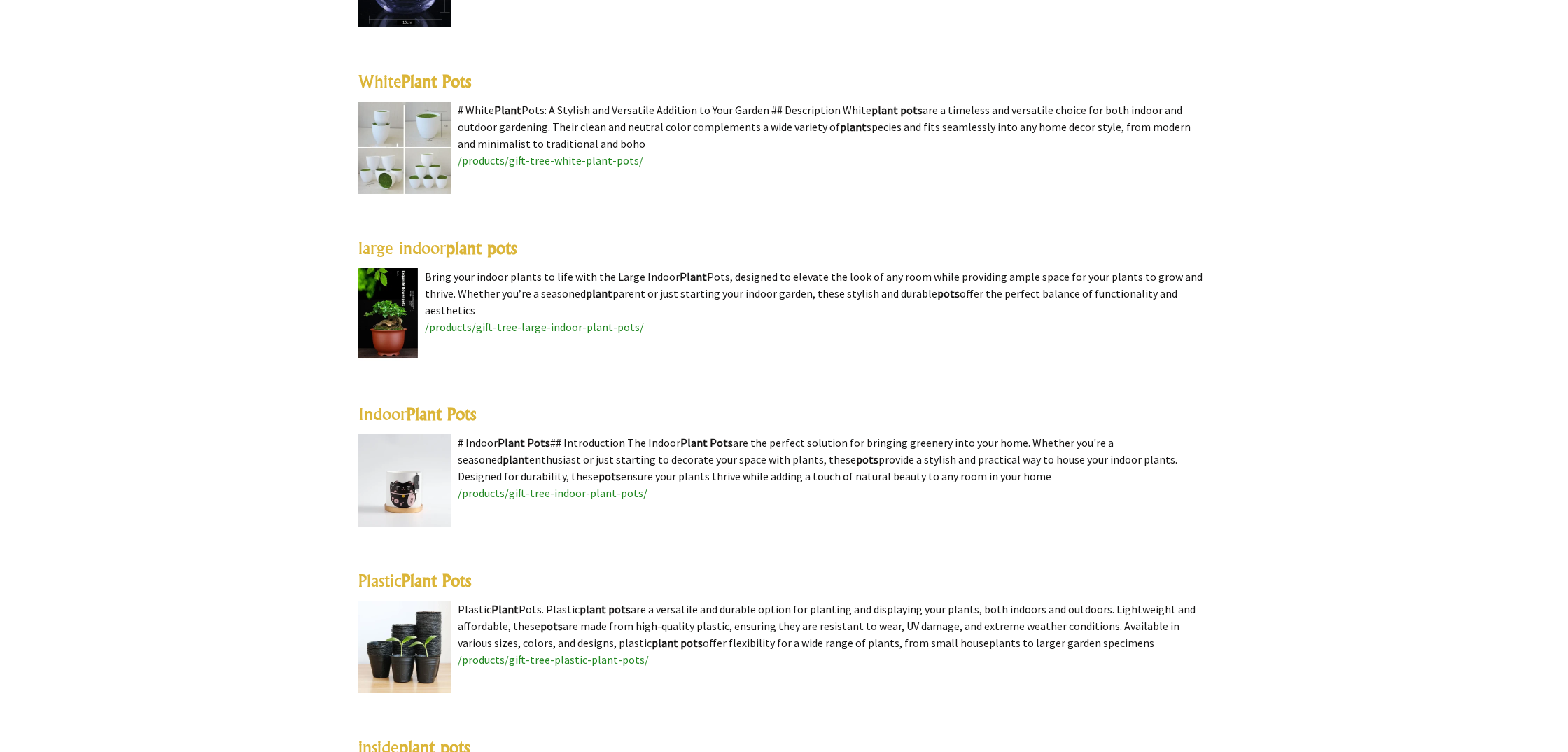
click at [460, 250] on highlight "plant pots" at bounding box center [481, 247] width 71 height 21
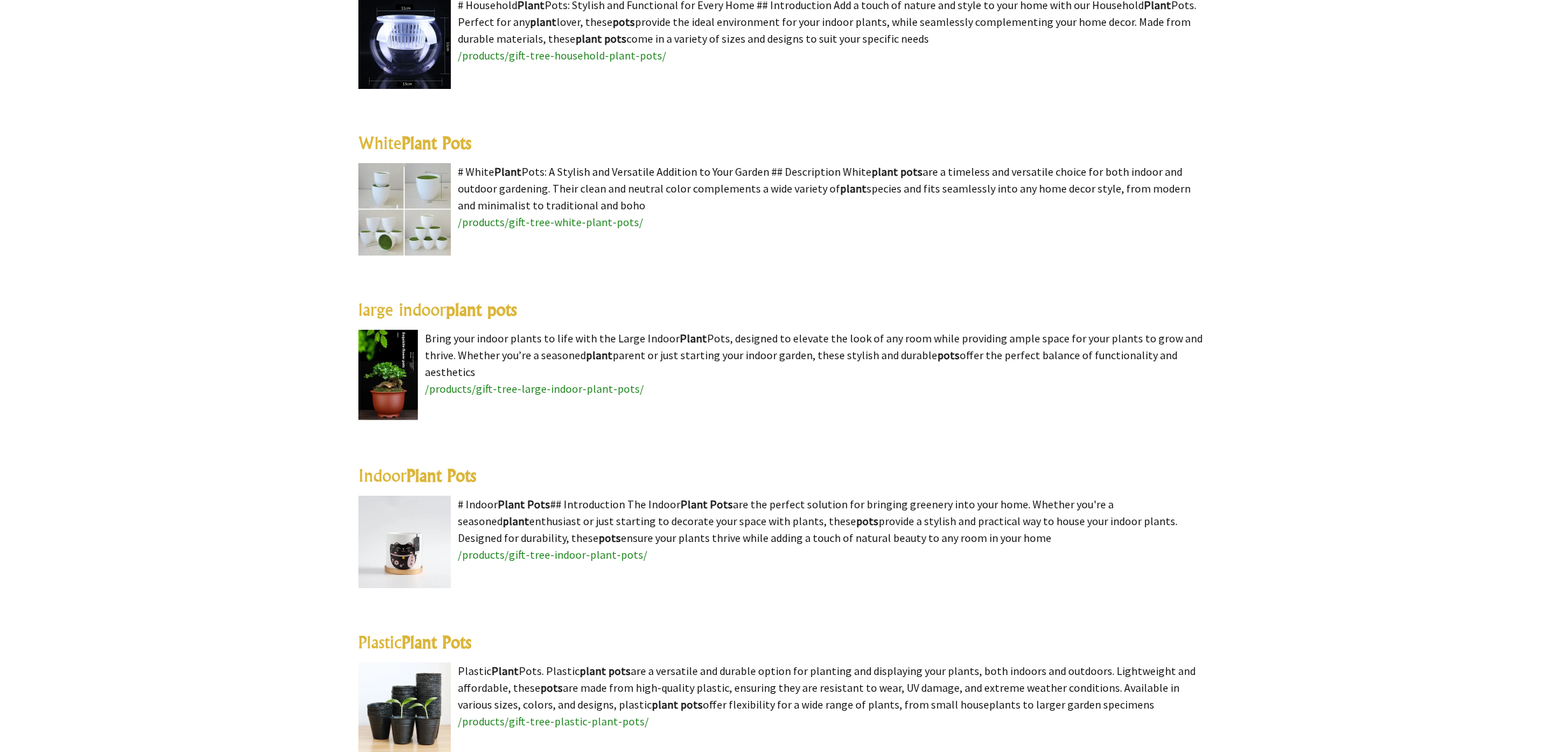
scroll to position [1301, 0]
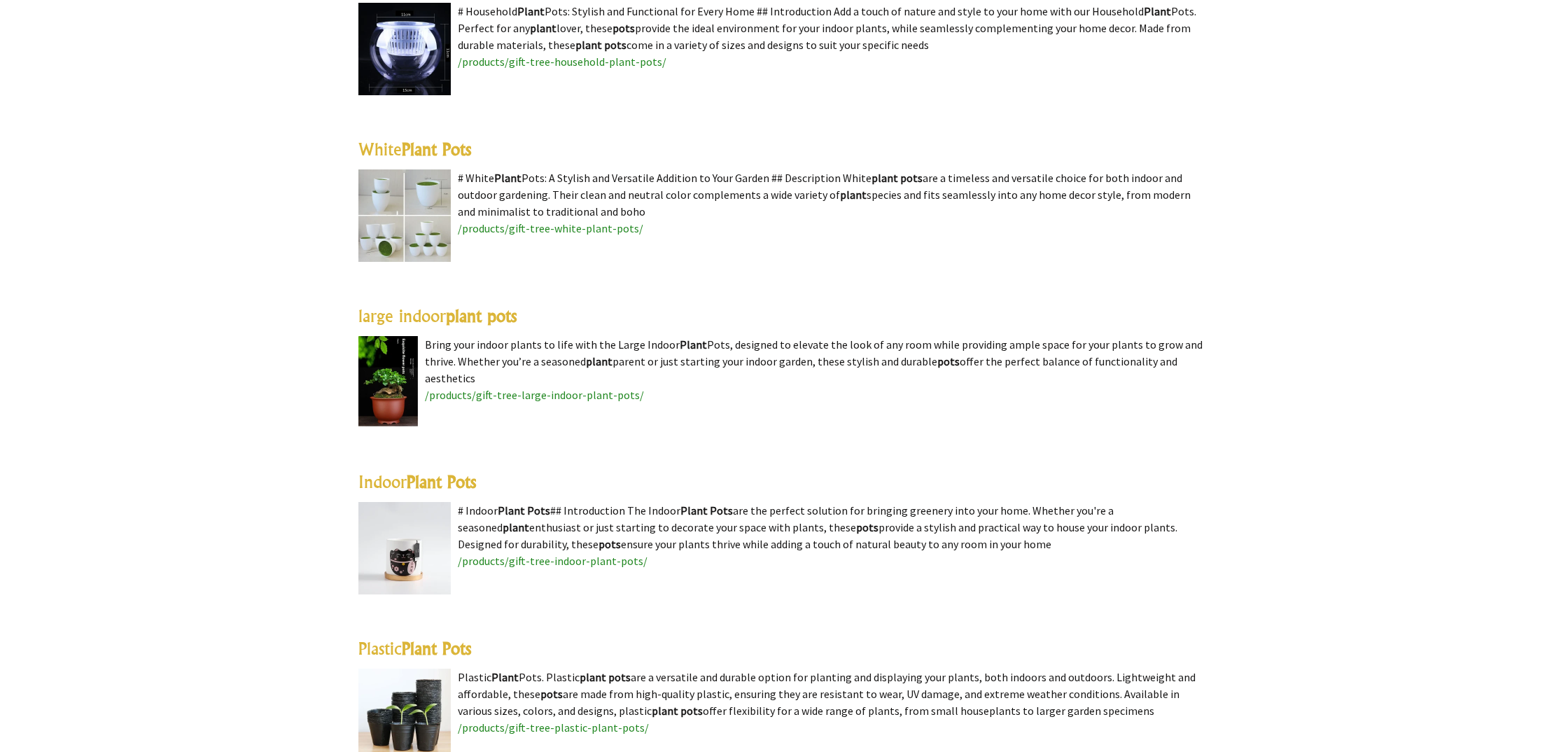
click at [453, 153] on highlight "Plant Pots" at bounding box center [436, 149] width 69 height 21
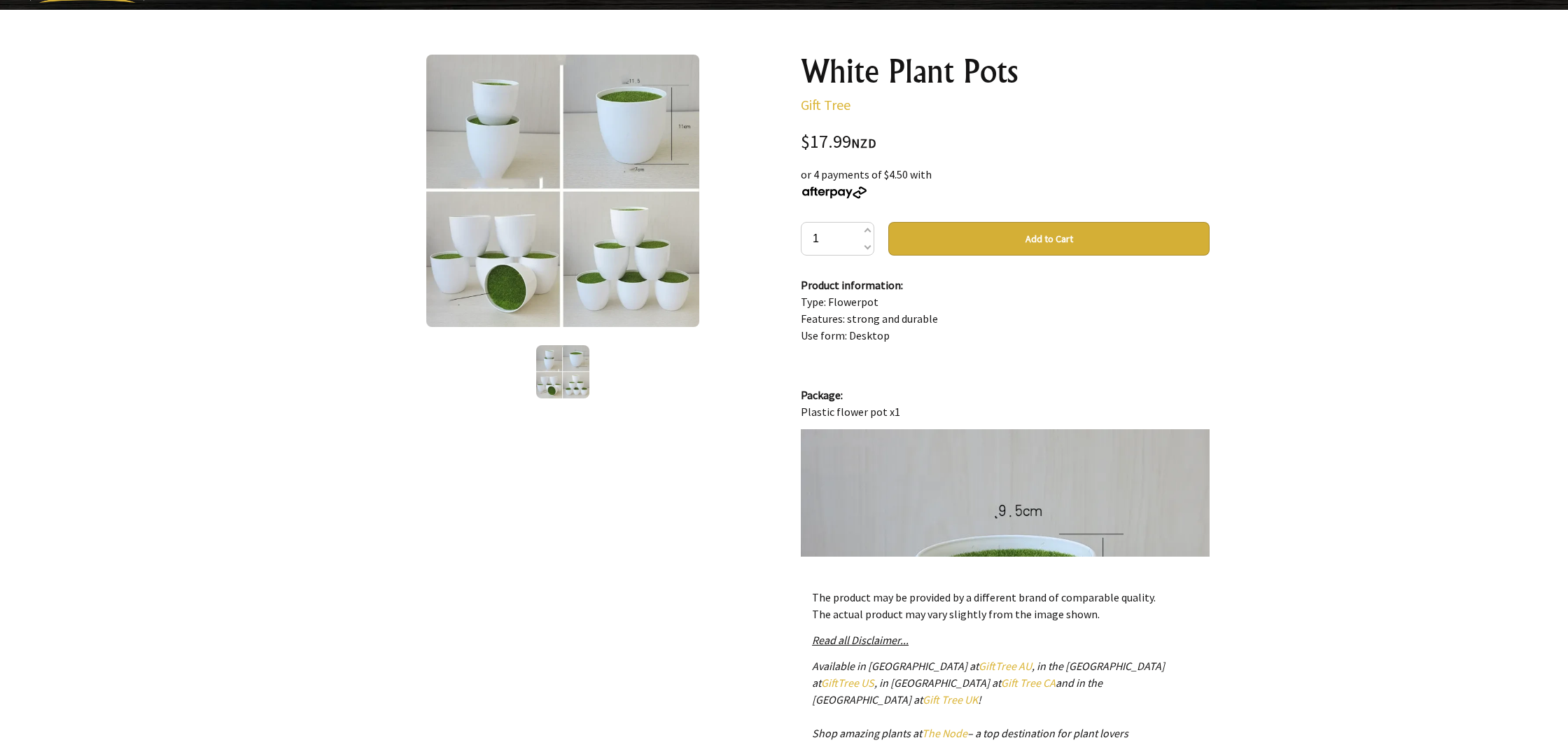
scroll to position [125, 0]
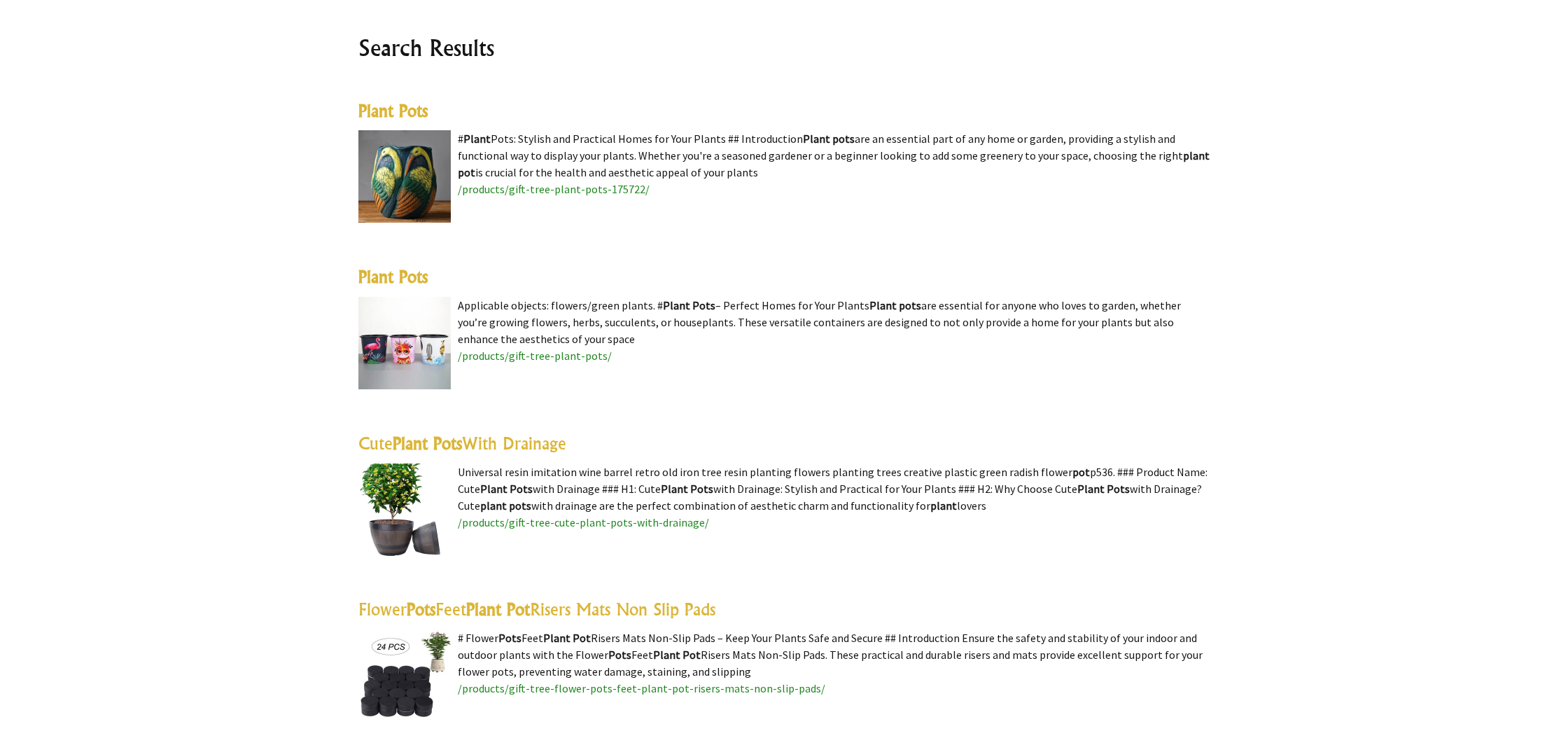
scroll to position [331, 0]
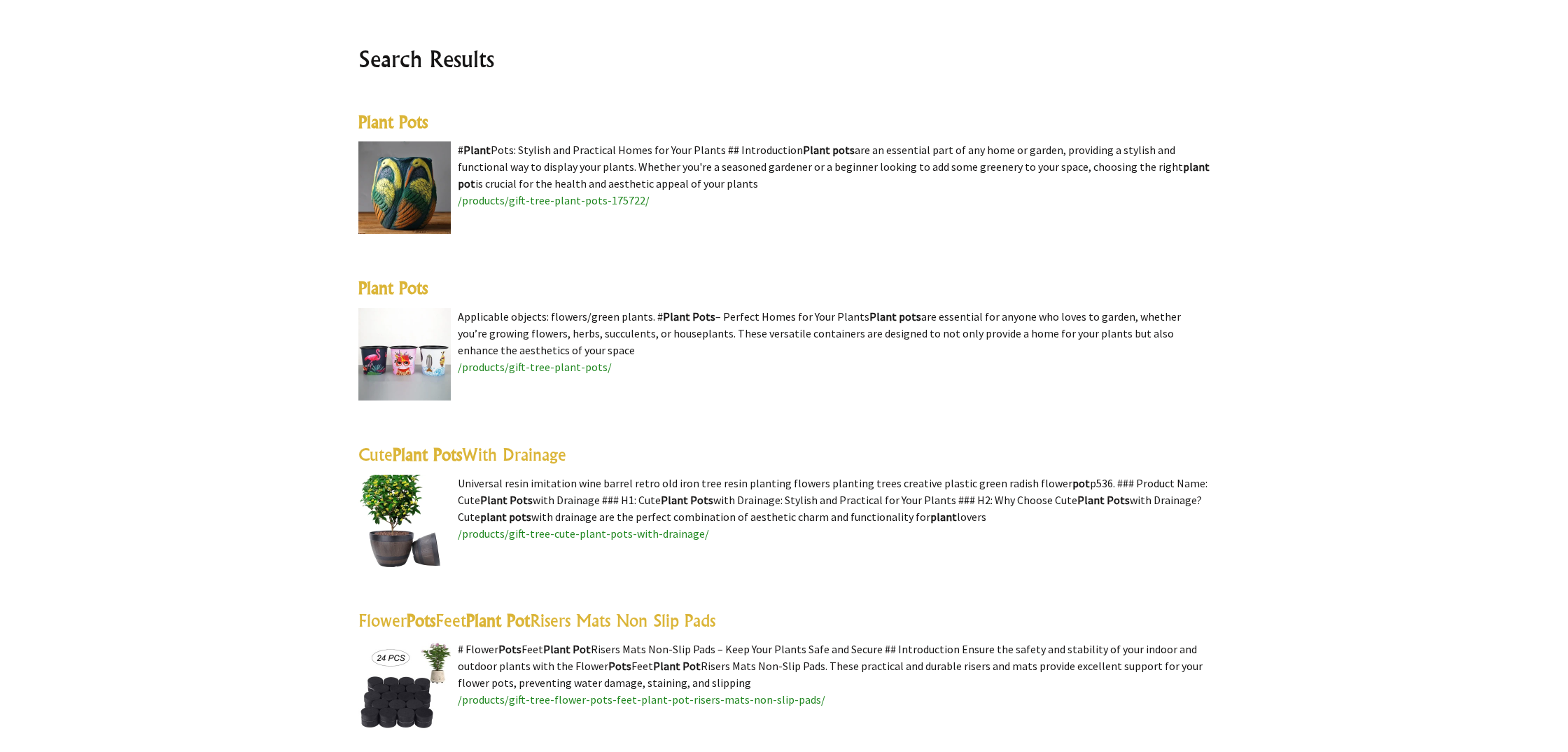
click at [537, 203] on span "/products/gift-tree-plant-pots-175722/" at bounding box center [553, 200] width 192 height 14
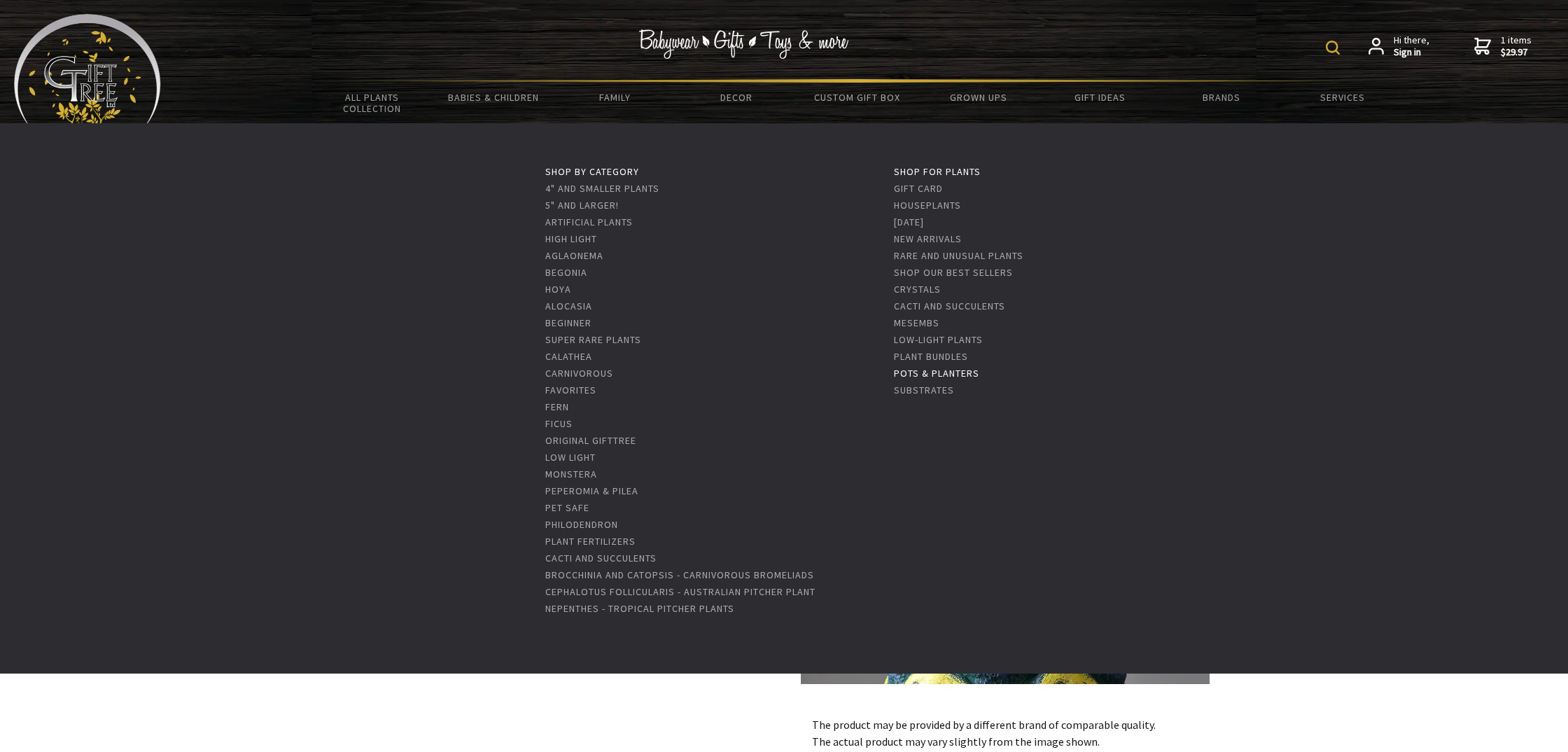
click at [939, 373] on link "Pots & Planters" at bounding box center [936, 373] width 85 height 12
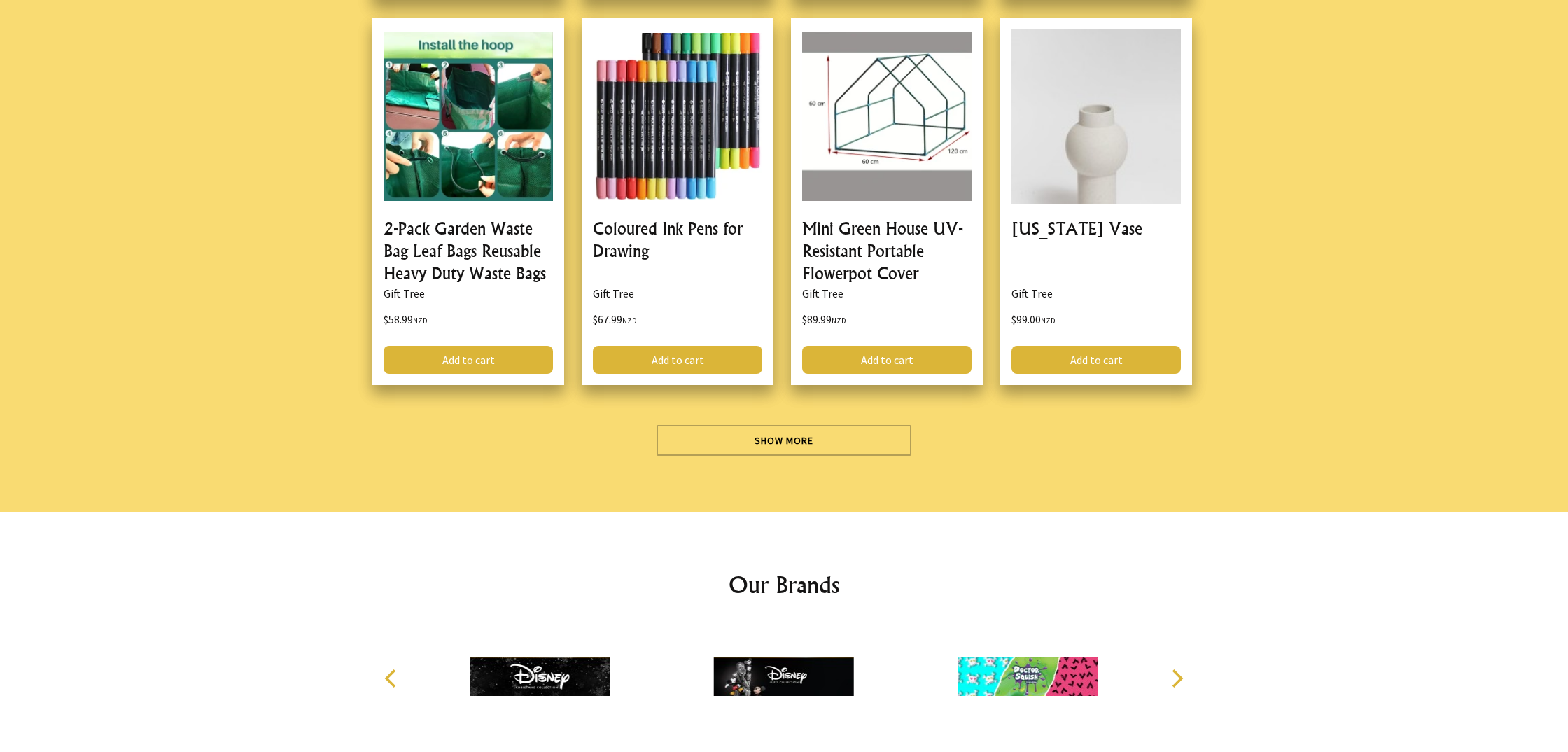
scroll to position [3999, 0]
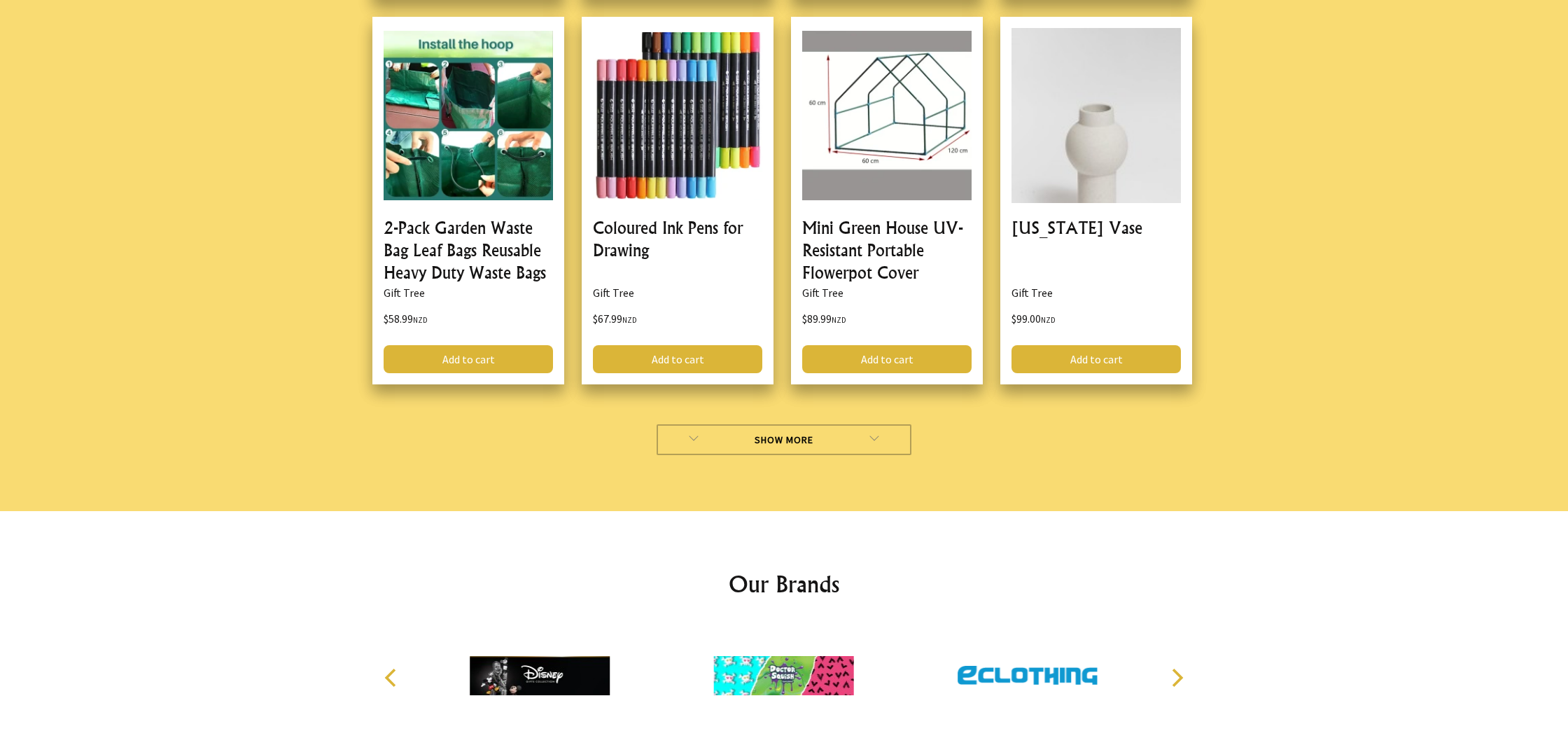
click at [790, 444] on link "Show More" at bounding box center [784, 439] width 256 height 31
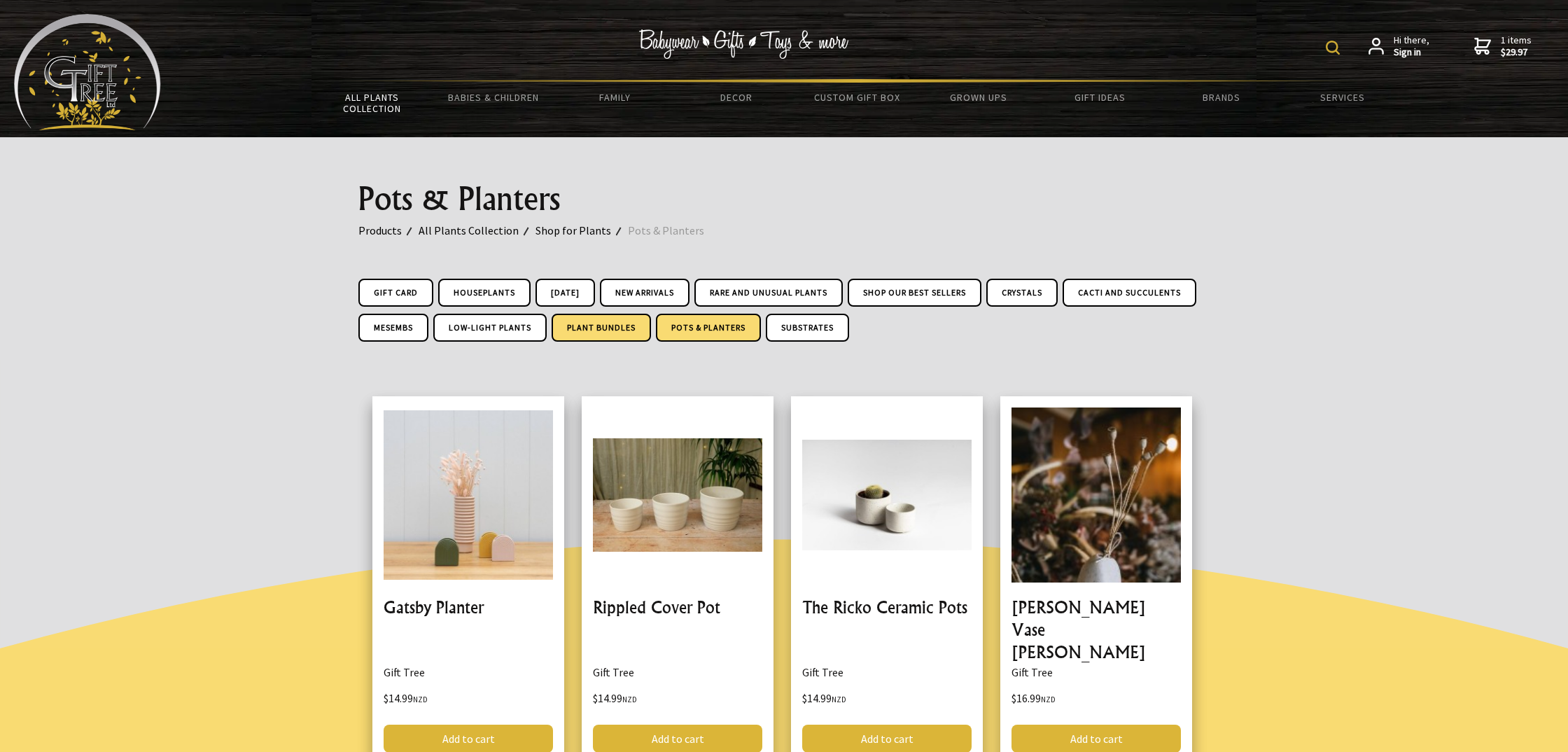
click at [651, 327] on link "Plant Bundles" at bounding box center [600, 327] width 99 height 28
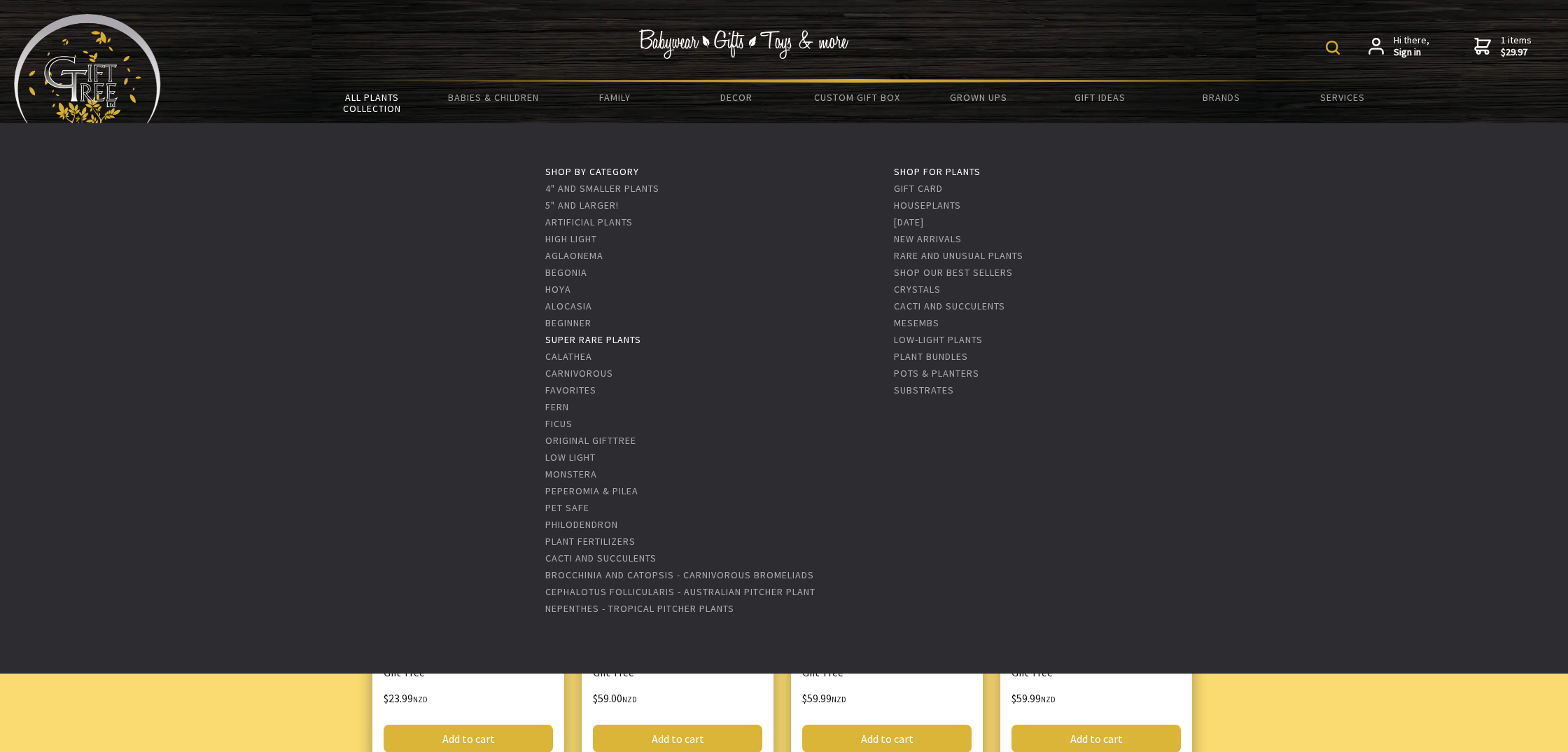
click at [579, 339] on link "Super Rare Plants" at bounding box center [594, 339] width 96 height 12
